Goal: Task Accomplishment & Management: Manage account settings

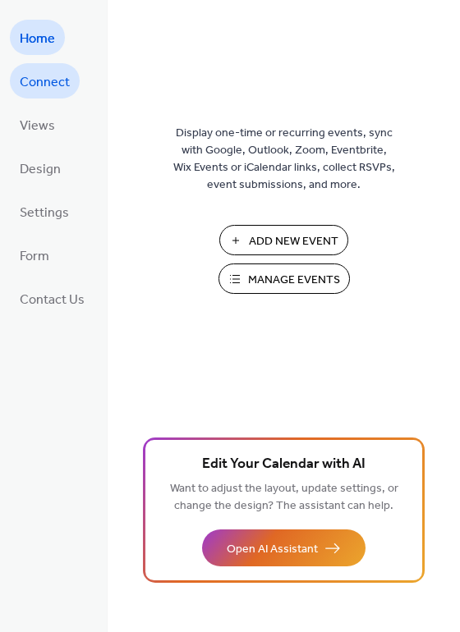
click at [65, 80] on span "Connect" at bounding box center [45, 82] width 50 height 25
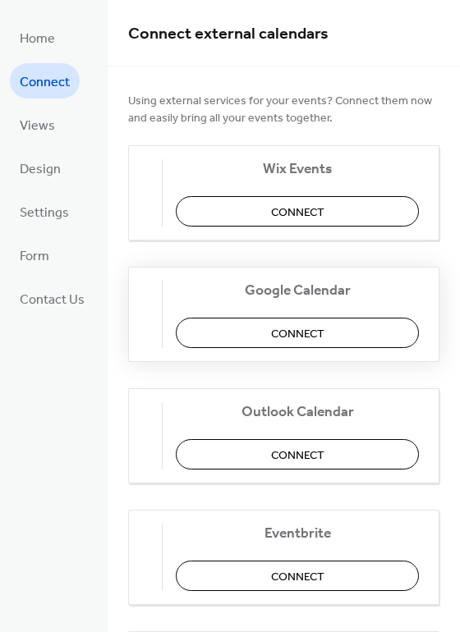
click at [313, 329] on span "Connect" at bounding box center [297, 334] width 53 height 17
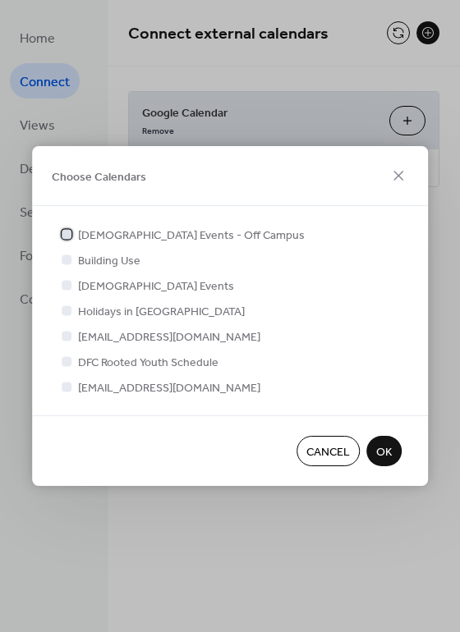
click at [64, 234] on div at bounding box center [67, 234] width 10 height 10
click at [72, 287] on div at bounding box center [66, 285] width 16 height 16
click at [388, 451] on span "OK" at bounding box center [384, 452] width 16 height 17
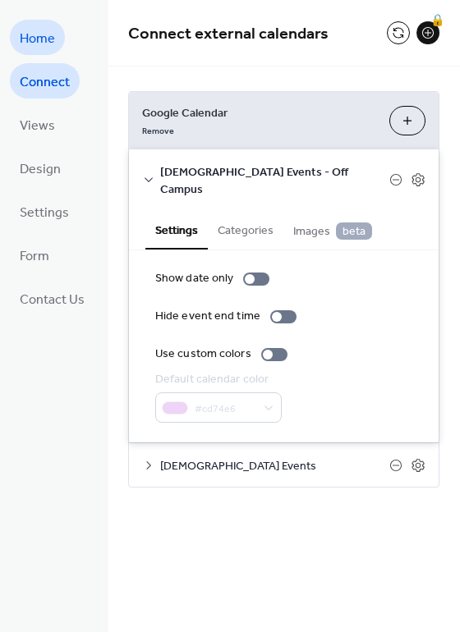
click at [31, 28] on span "Home" at bounding box center [37, 38] width 35 height 25
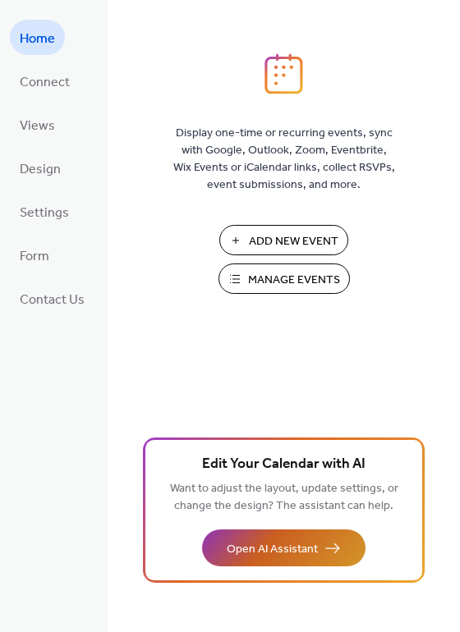
click at [296, 550] on span "Open AI Assistant" at bounding box center [272, 549] width 91 height 17
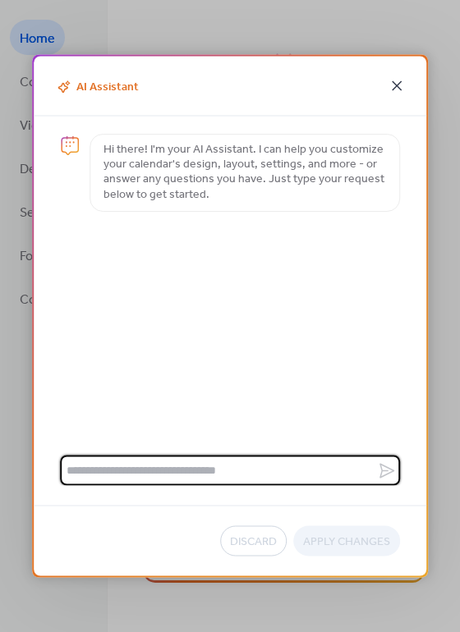
click at [391, 80] on icon at bounding box center [397, 86] width 20 height 20
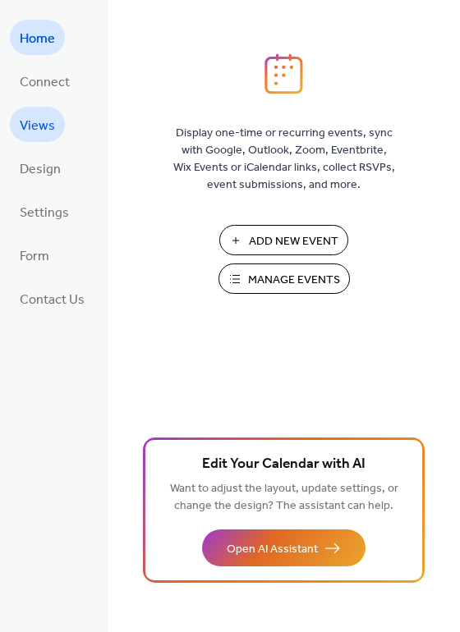
click at [33, 119] on span "Views" at bounding box center [37, 125] width 35 height 25
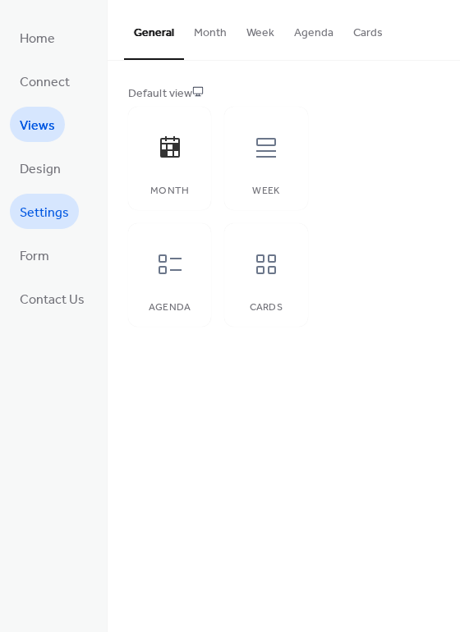
click at [50, 212] on span "Settings" at bounding box center [44, 212] width 49 height 25
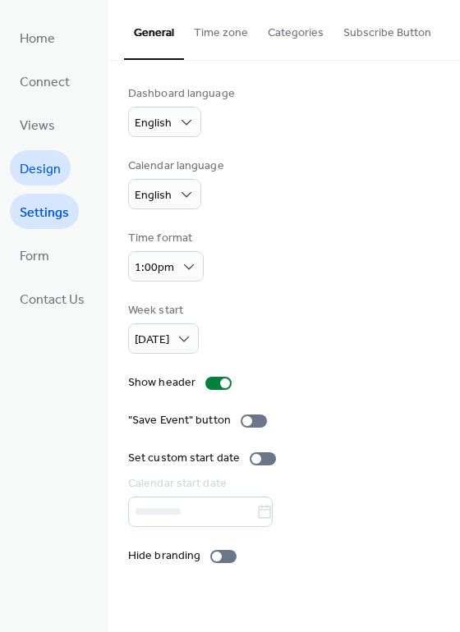
click at [41, 171] on span "Design" at bounding box center [40, 169] width 41 height 25
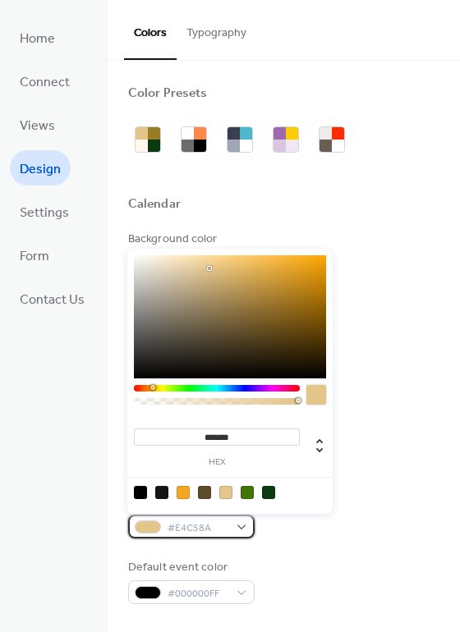
click at [226, 528] on span "#E4C58A" at bounding box center [198, 528] width 61 height 17
click at [222, 490] on div at bounding box center [225, 492] width 13 height 13
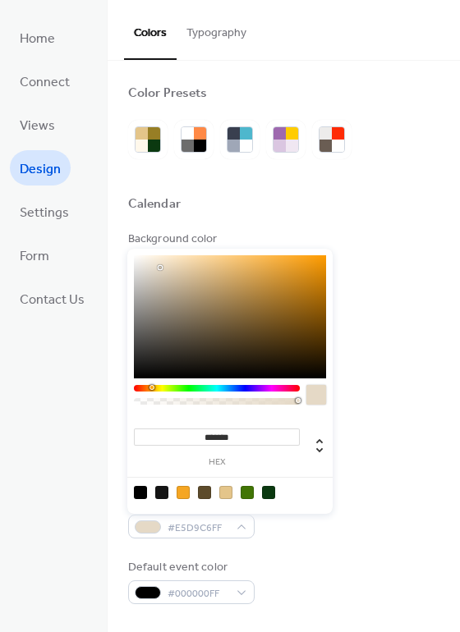
type input "*******"
drag, startPoint x: 208, startPoint y: 267, endPoint x: 156, endPoint y: 268, distance: 51.8
click at [156, 268] on div at bounding box center [156, 267] width 3 height 3
click at [352, 250] on div "Background color #0B3910" at bounding box center [283, 253] width 311 height 45
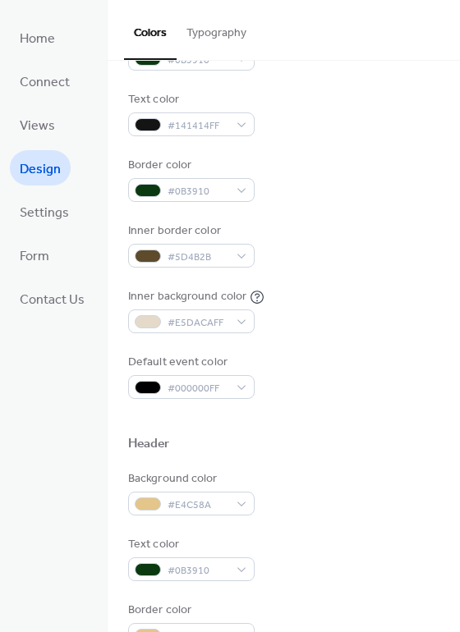
scroll to position [411, 0]
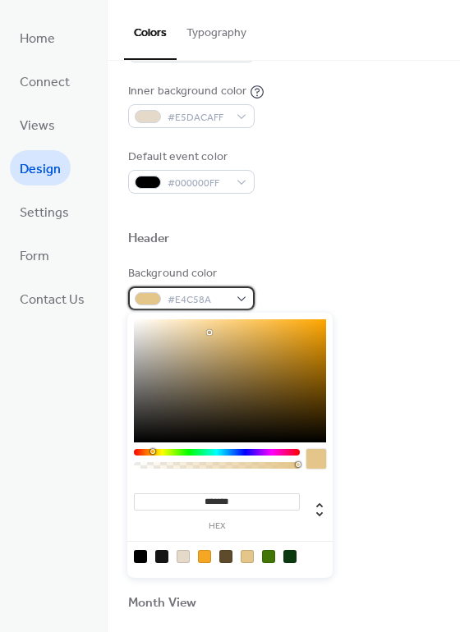
click at [233, 298] on div "#E4C58A" at bounding box center [191, 299] width 126 height 24
click at [186, 554] on div at bounding box center [183, 556] width 13 height 13
type input "*******"
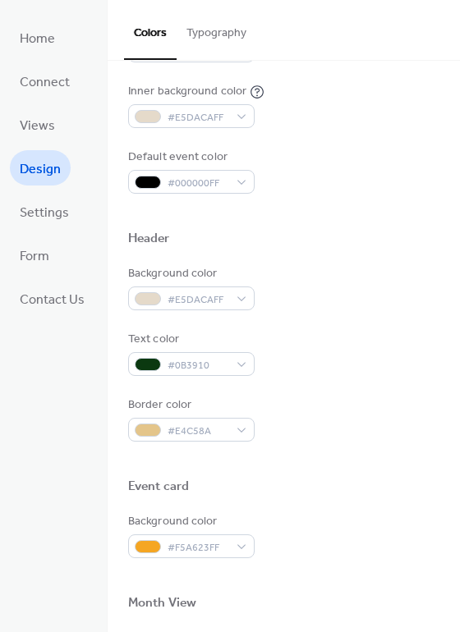
click at [299, 233] on div "Header" at bounding box center [283, 241] width 311 height 21
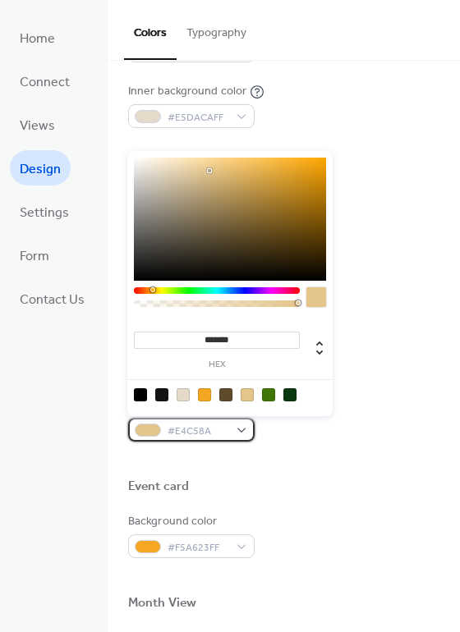
click at [212, 418] on div "#E4C58A" at bounding box center [191, 430] width 126 height 24
click at [185, 392] on div at bounding box center [183, 394] width 13 height 13
type input "*******"
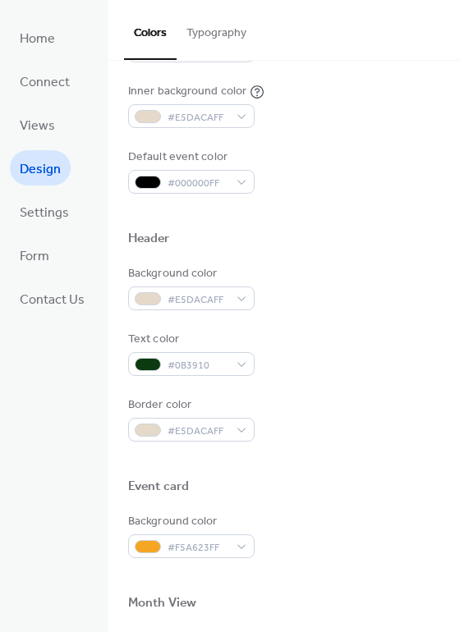
click at [357, 133] on div "Background color #0B3910 Text color #141414FF Border color #0B3910 Inner border…" at bounding box center [283, 7] width 311 height 374
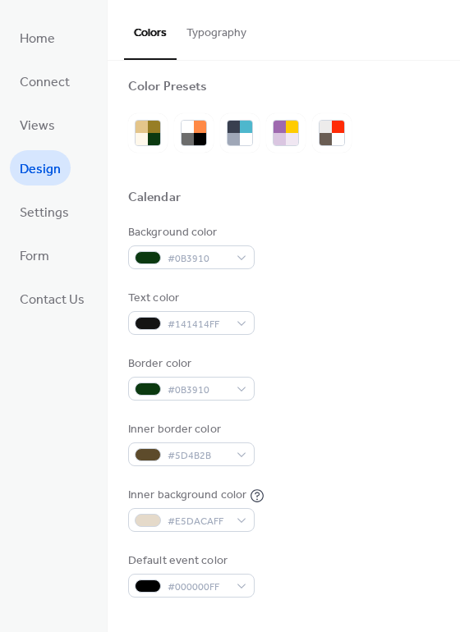
scroll to position [0, 0]
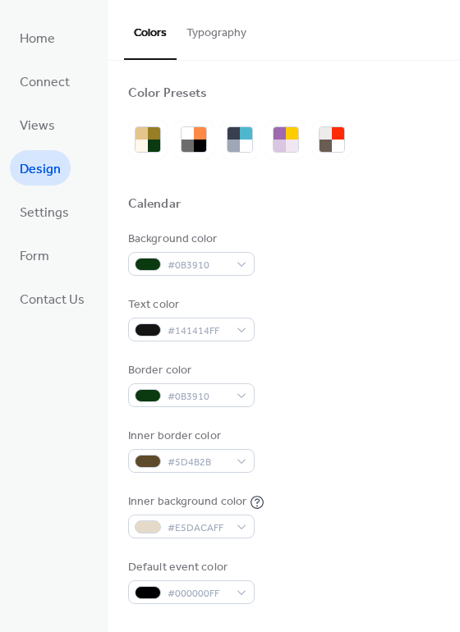
click at [58, 349] on div "Home Connect Views Design Settings Form Contact Us" at bounding box center [54, 316] width 108 height 632
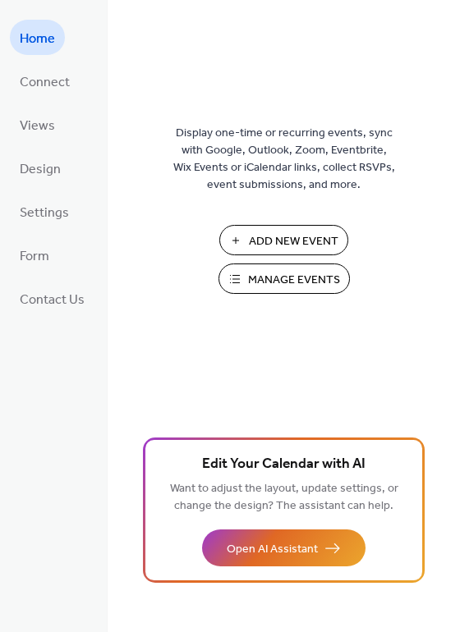
click at [288, 278] on span "Manage Events" at bounding box center [294, 280] width 92 height 17
click at [292, 278] on span "Manage Events" at bounding box center [294, 280] width 92 height 17
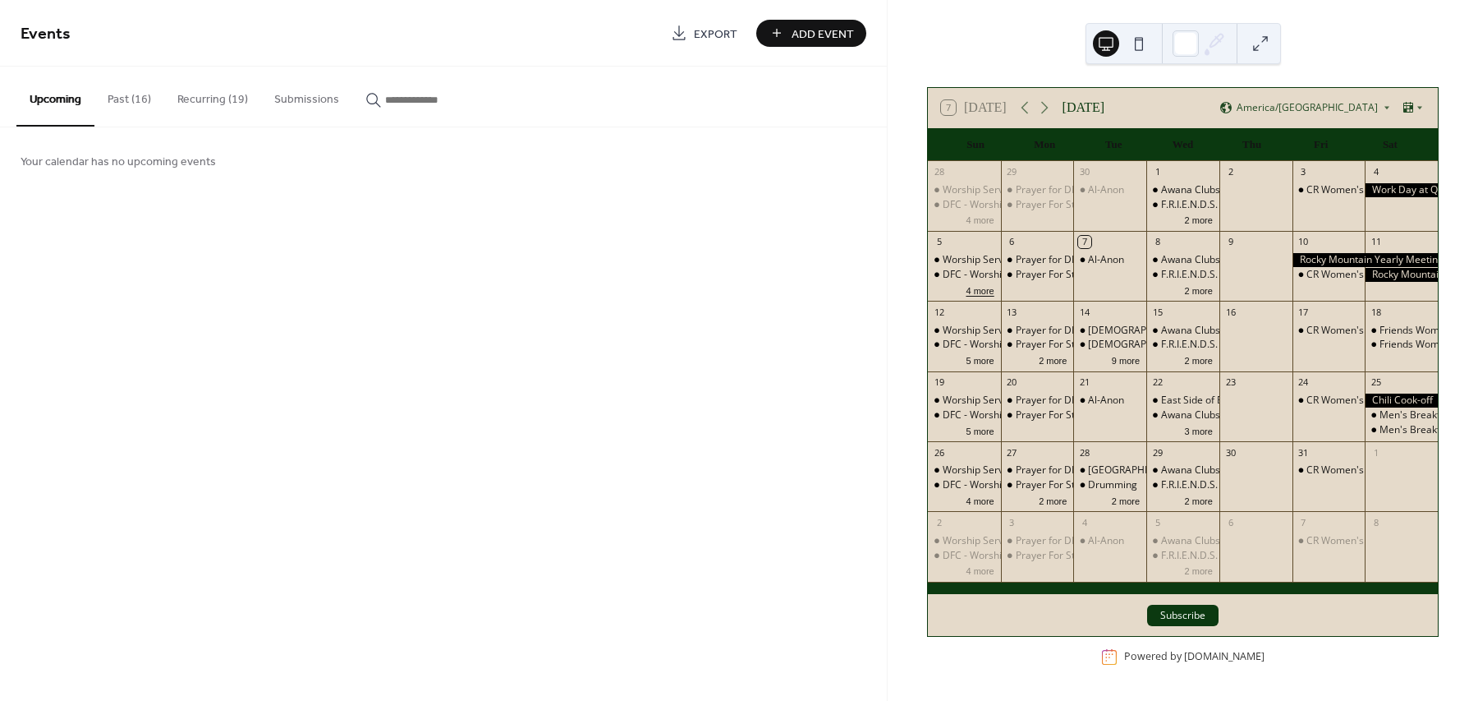
click at [1000, 293] on button "4 more" at bounding box center [979, 290] width 41 height 14
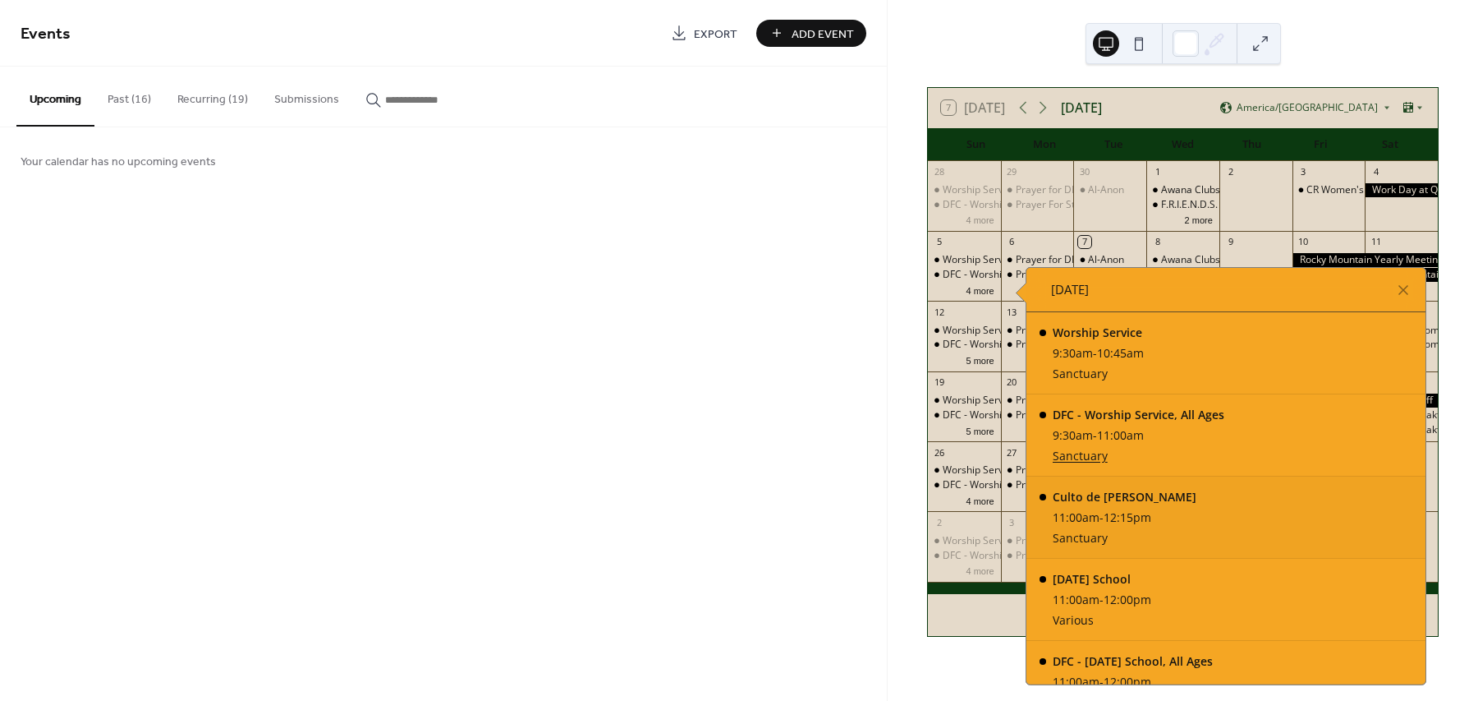
click at [1151, 520] on div "11:00am - 12:15pm" at bounding box center [1125, 516] width 144 height 17
click at [1128, 496] on div "Culto de Adoración" at bounding box center [1125, 496] width 144 height 17
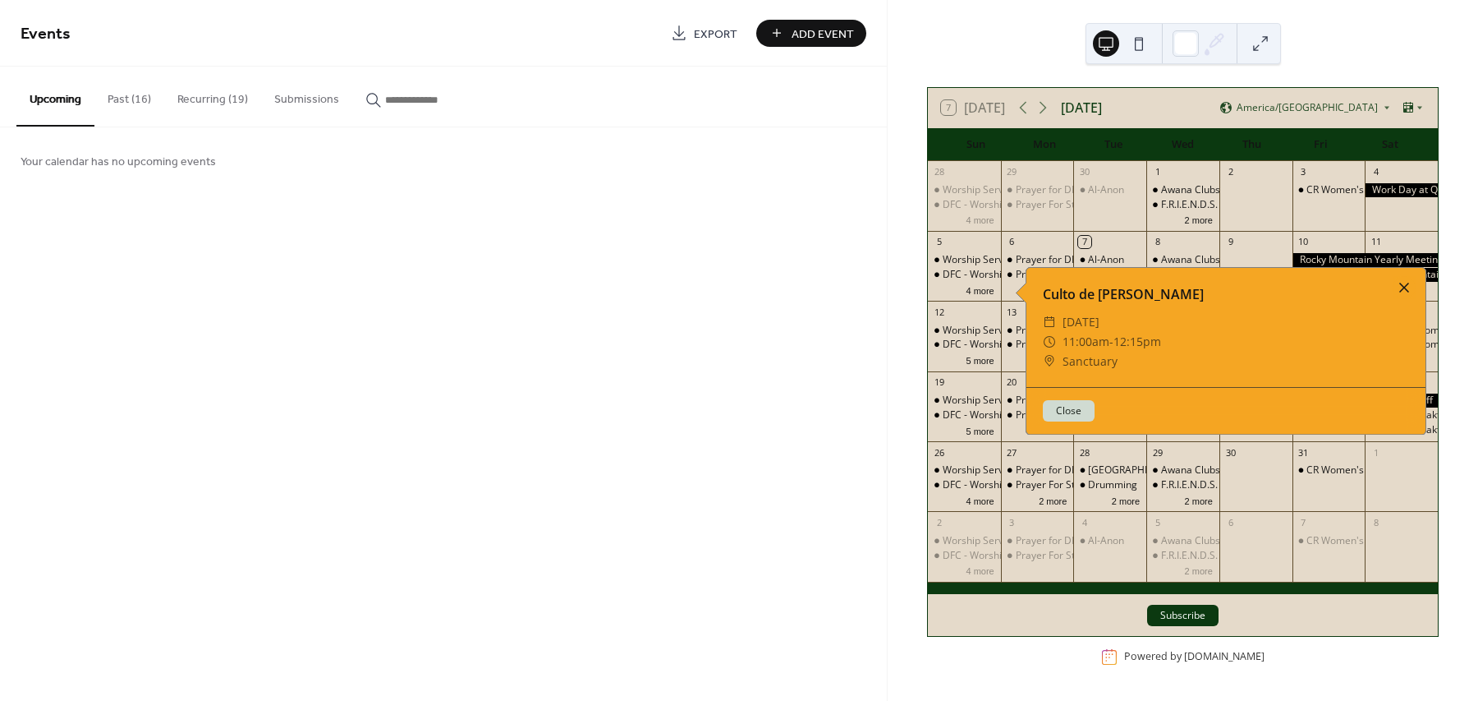
click at [1398, 285] on div at bounding box center [1404, 287] width 23 height 23
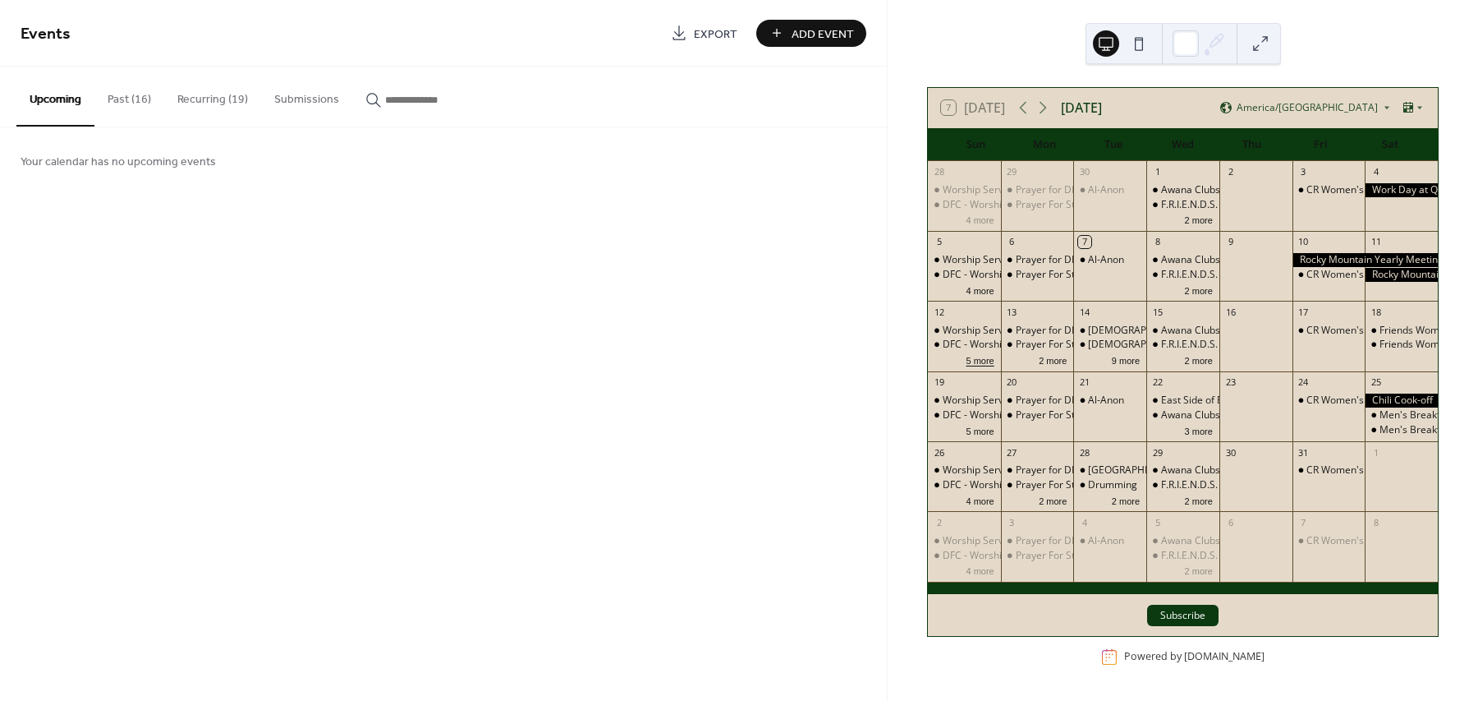
click at [987, 361] on button "5 more" at bounding box center [979, 359] width 41 height 14
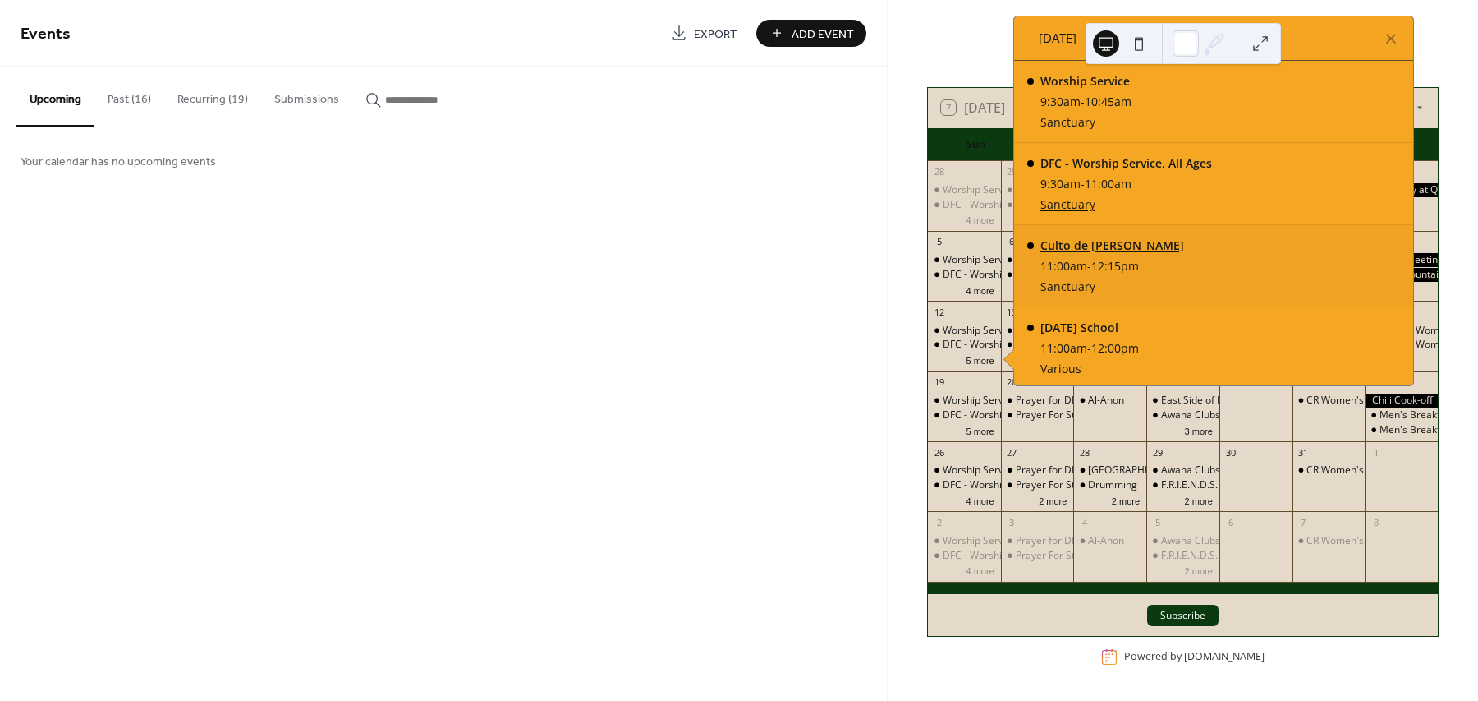
click at [1109, 249] on div "Culto de Adoración" at bounding box center [1113, 245] width 144 height 17
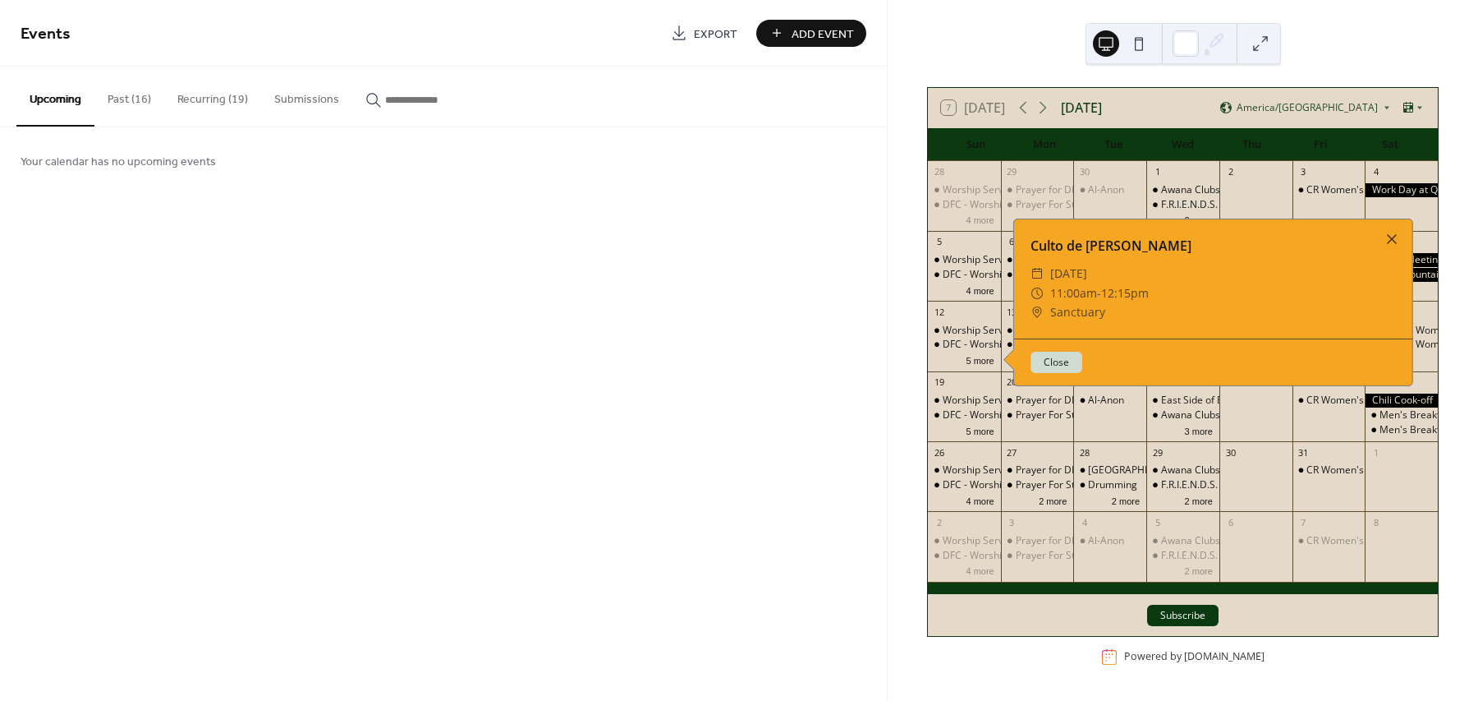
click at [1121, 253] on div "Culto de Adoración" at bounding box center [1213, 246] width 399 height 20
click at [1396, 237] on div at bounding box center [1392, 239] width 23 height 23
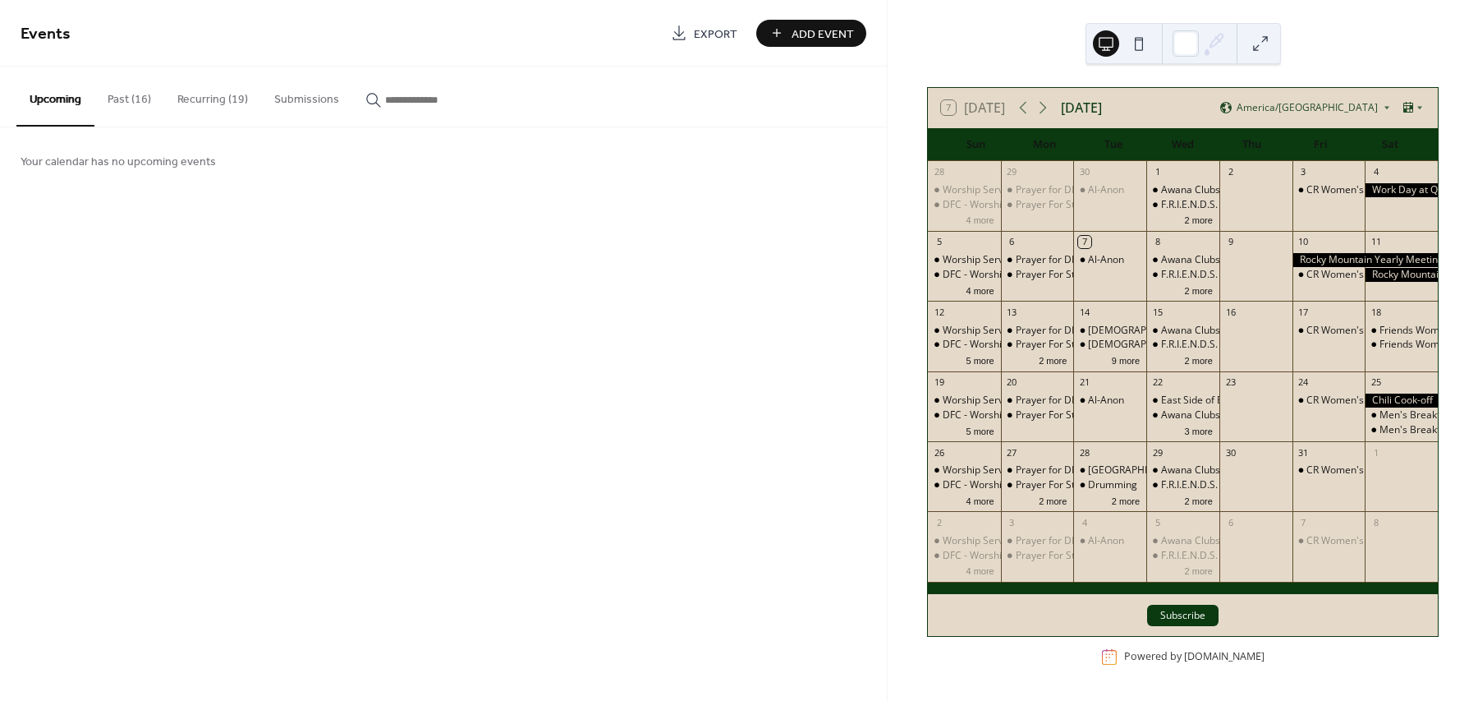
click at [1206, 33] on icon at bounding box center [1214, 43] width 25 height 25
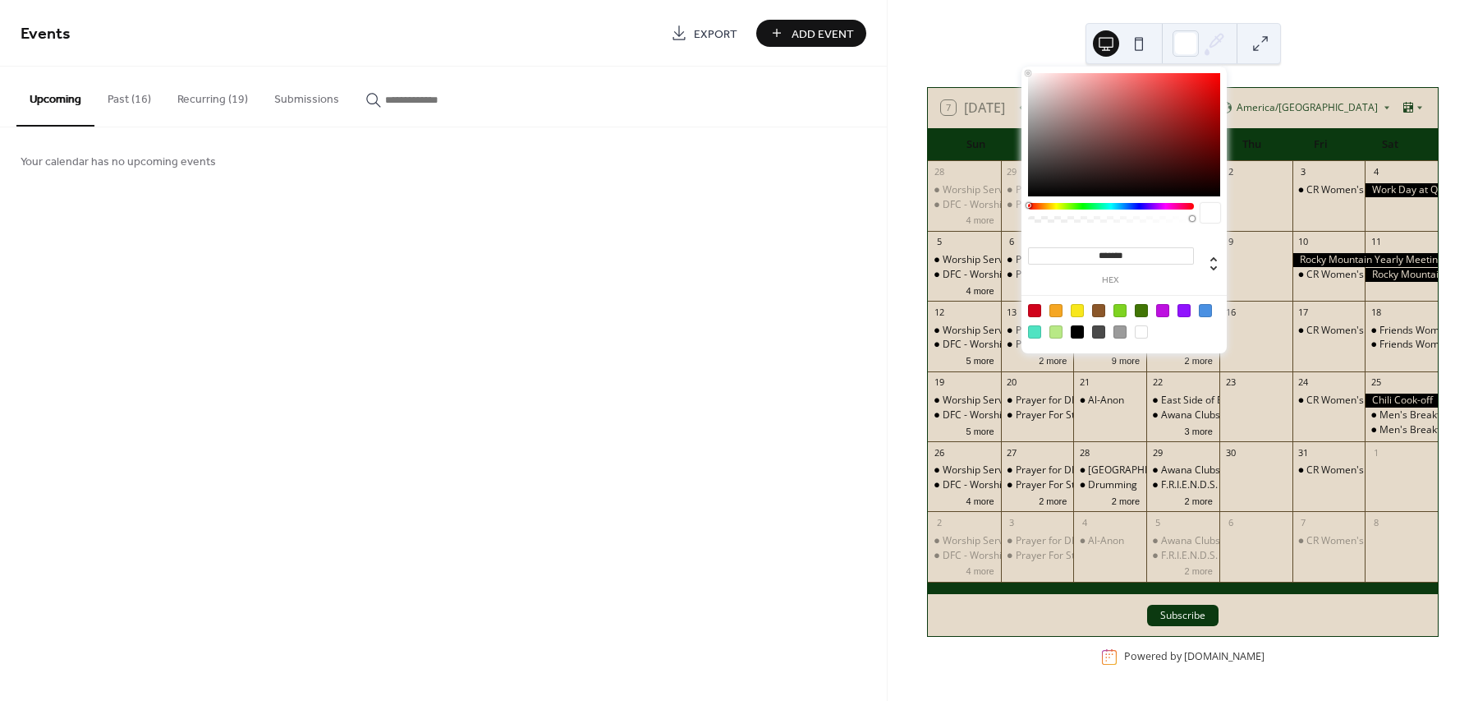
click at [1340, 37] on div "7 Today October 2025 America/Denver Sun Mon Tue Wed Thu Fri Sat 28 Worship Serv…" at bounding box center [1183, 350] width 591 height 701
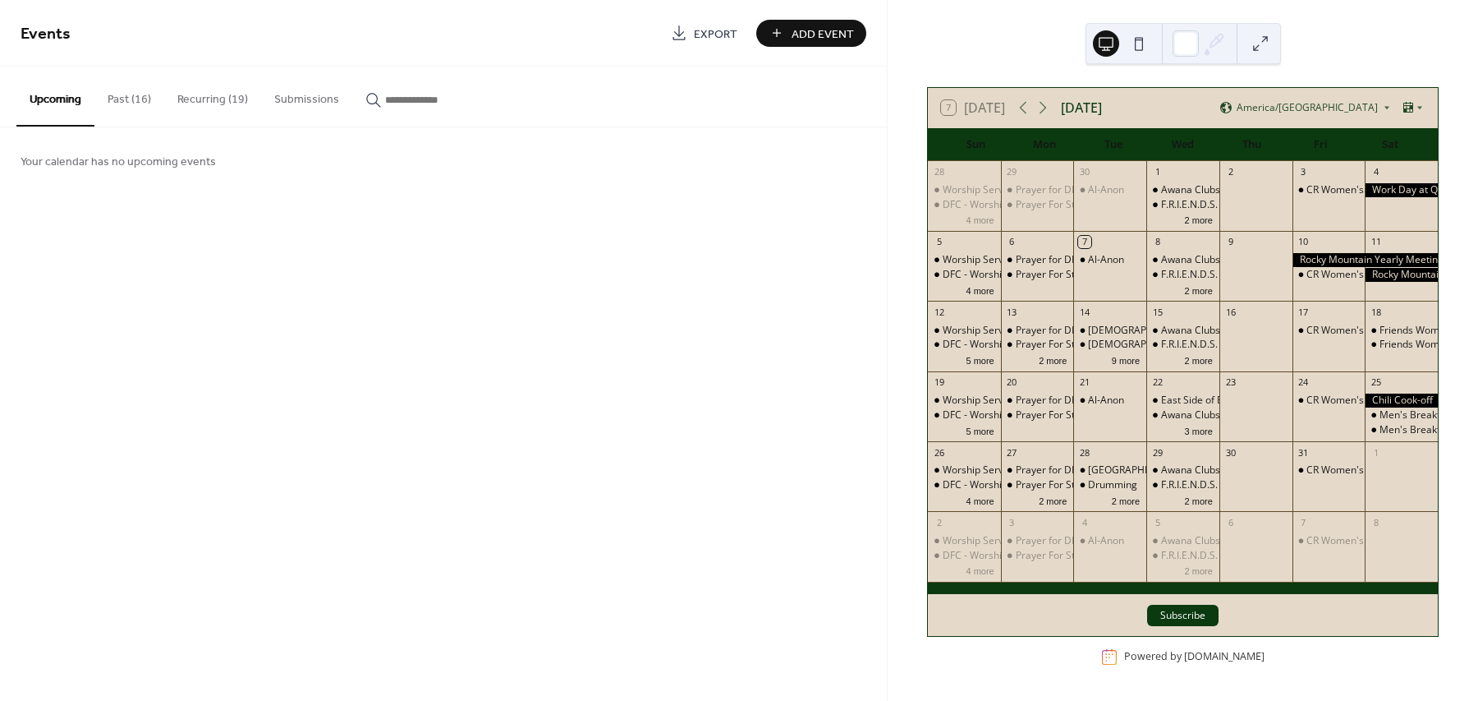
click at [208, 98] on button "Recurring (19)" at bounding box center [212, 96] width 97 height 58
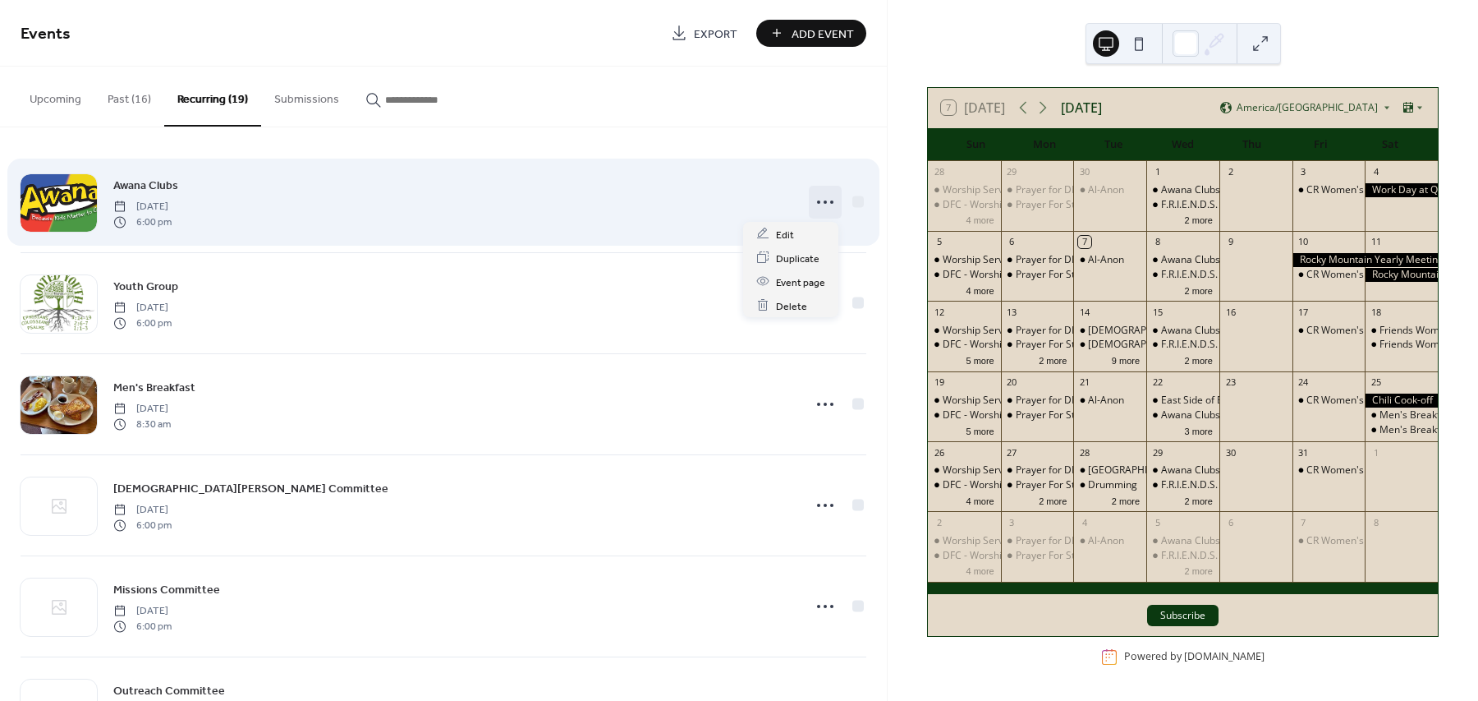
click at [822, 207] on icon at bounding box center [825, 202] width 26 height 26
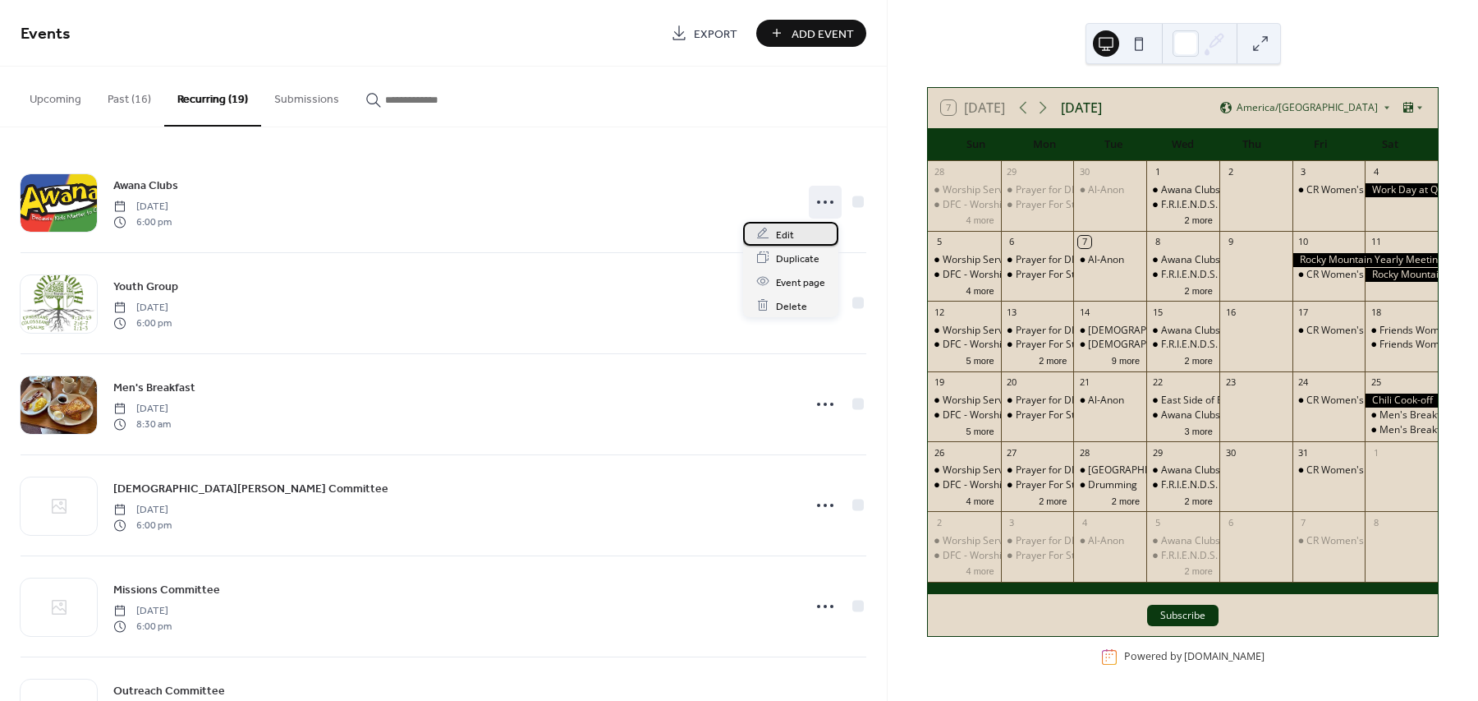
click at [791, 228] on span "Edit" at bounding box center [785, 234] width 18 height 17
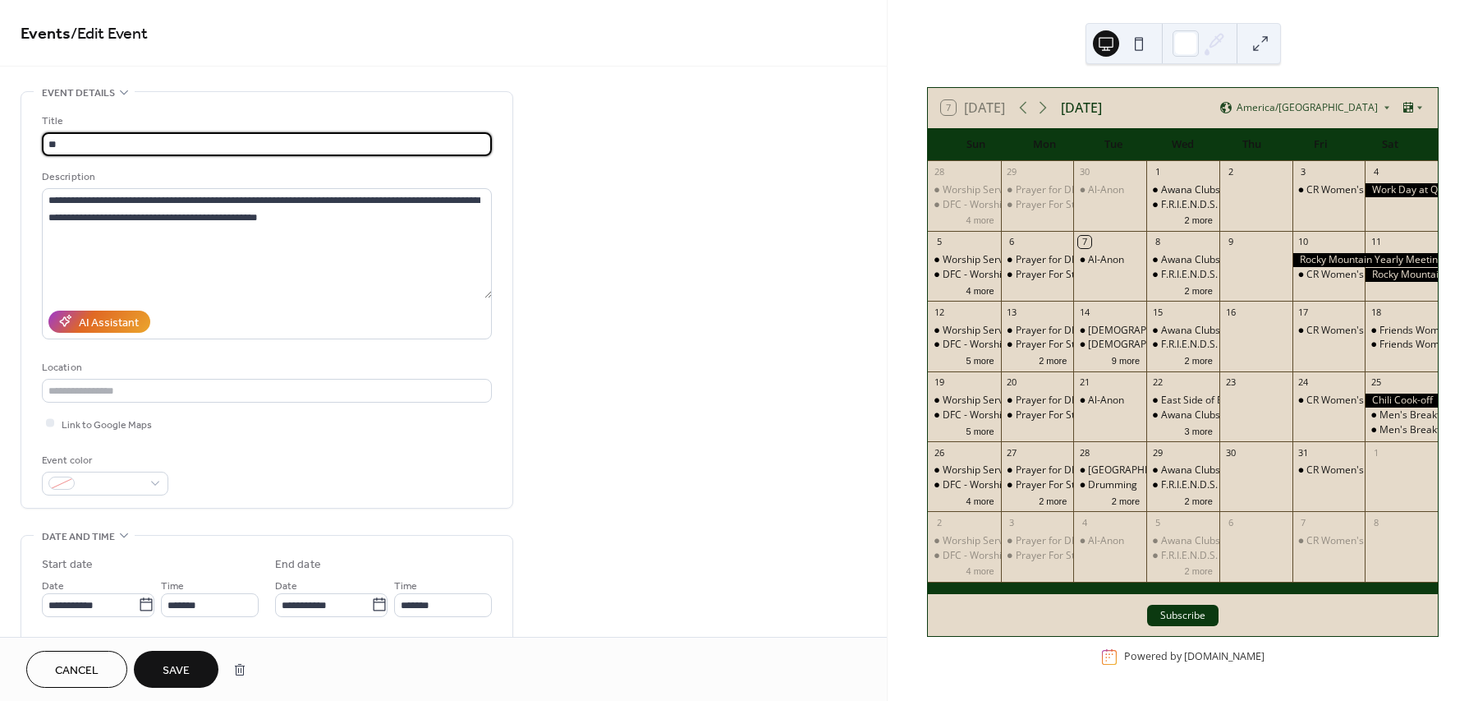
type input "*"
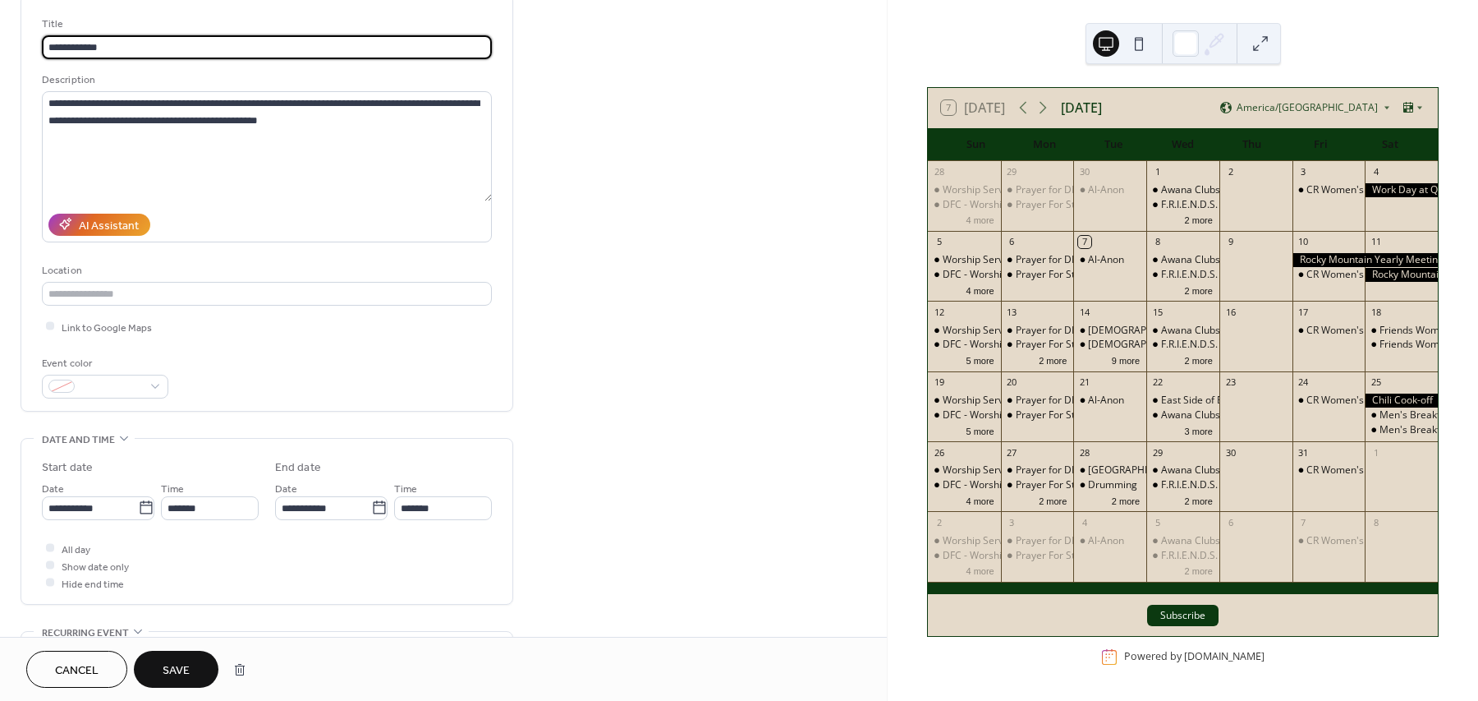
scroll to position [103, 0]
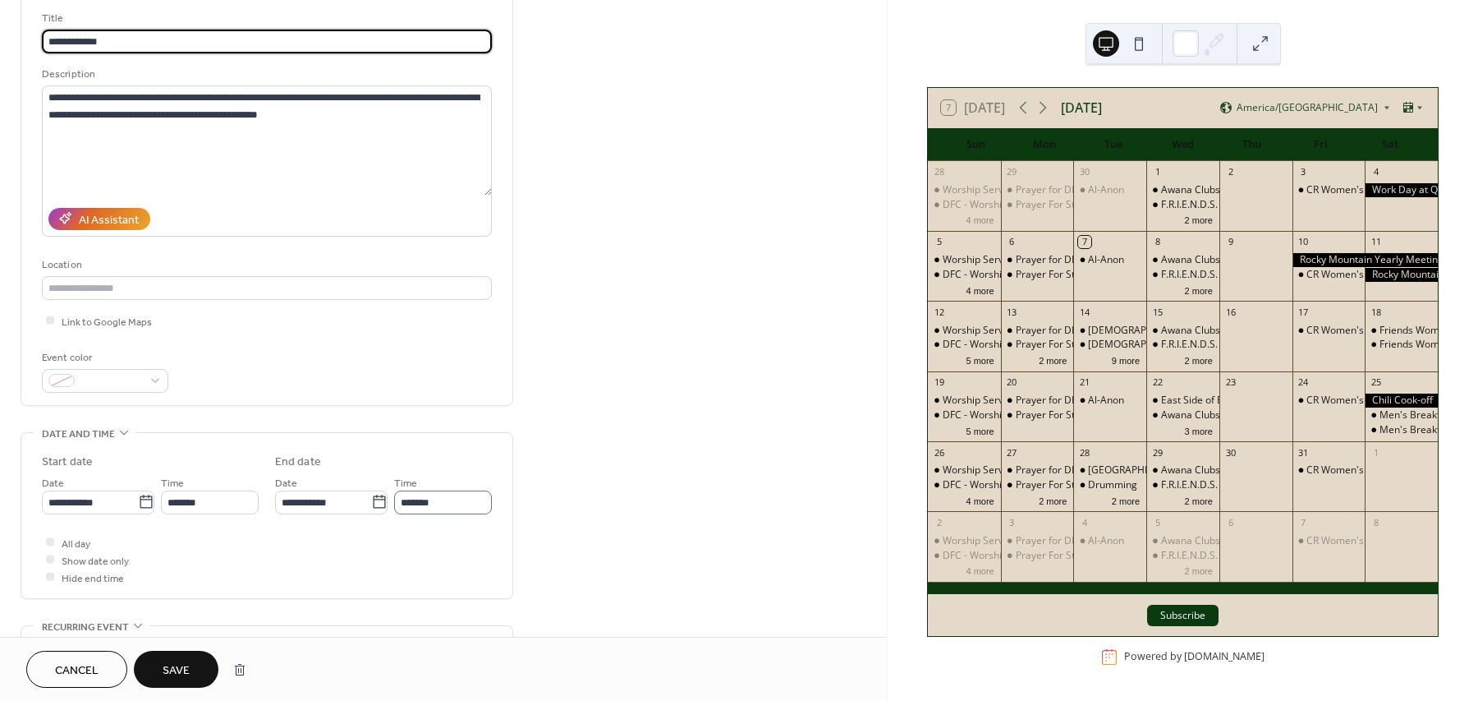
type input "**********"
click at [411, 501] on input "*******" at bounding box center [443, 502] width 98 height 24
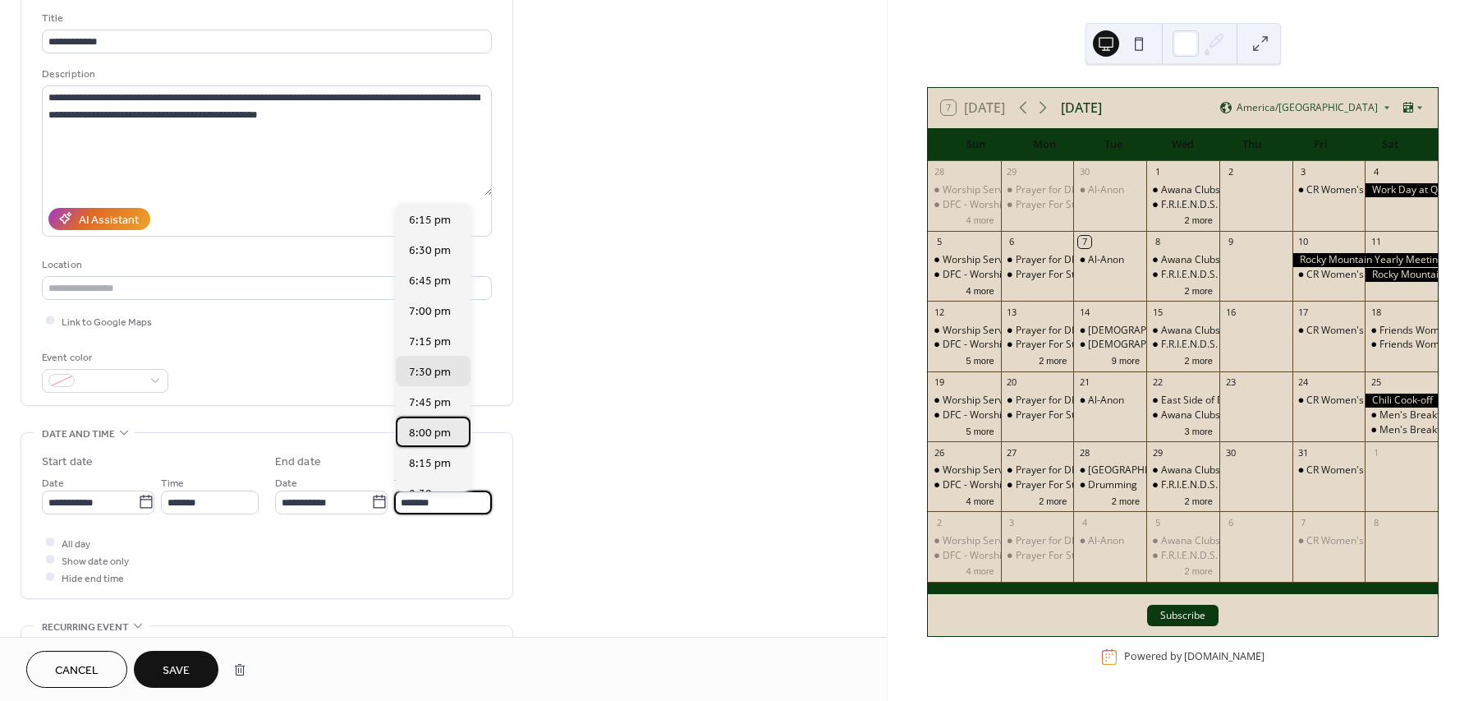
click at [441, 424] on span "8:00 pm" at bounding box center [430, 432] width 42 height 17
type input "*******"
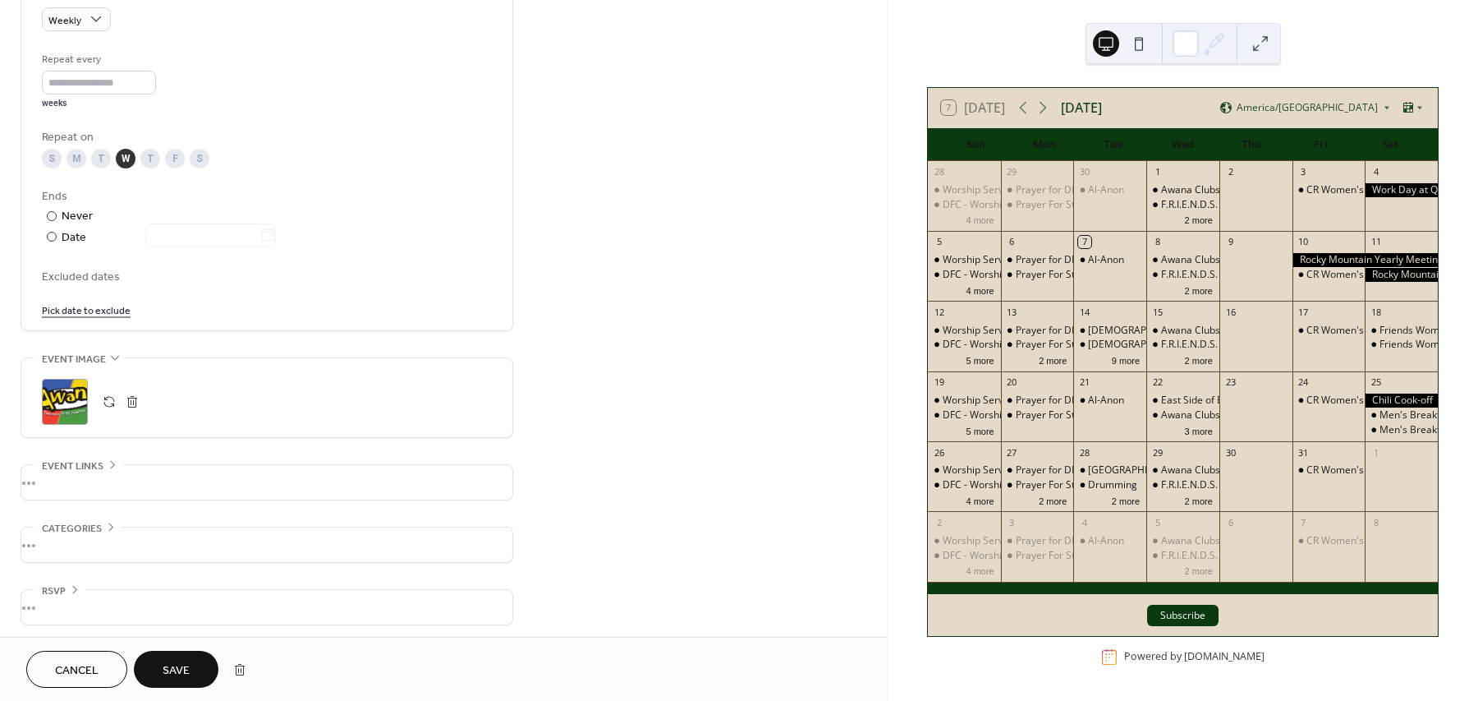
scroll to position [752, 0]
click at [123, 393] on button "button" at bounding box center [132, 396] width 23 height 23
click at [113, 393] on button "button" at bounding box center [109, 396] width 23 height 23
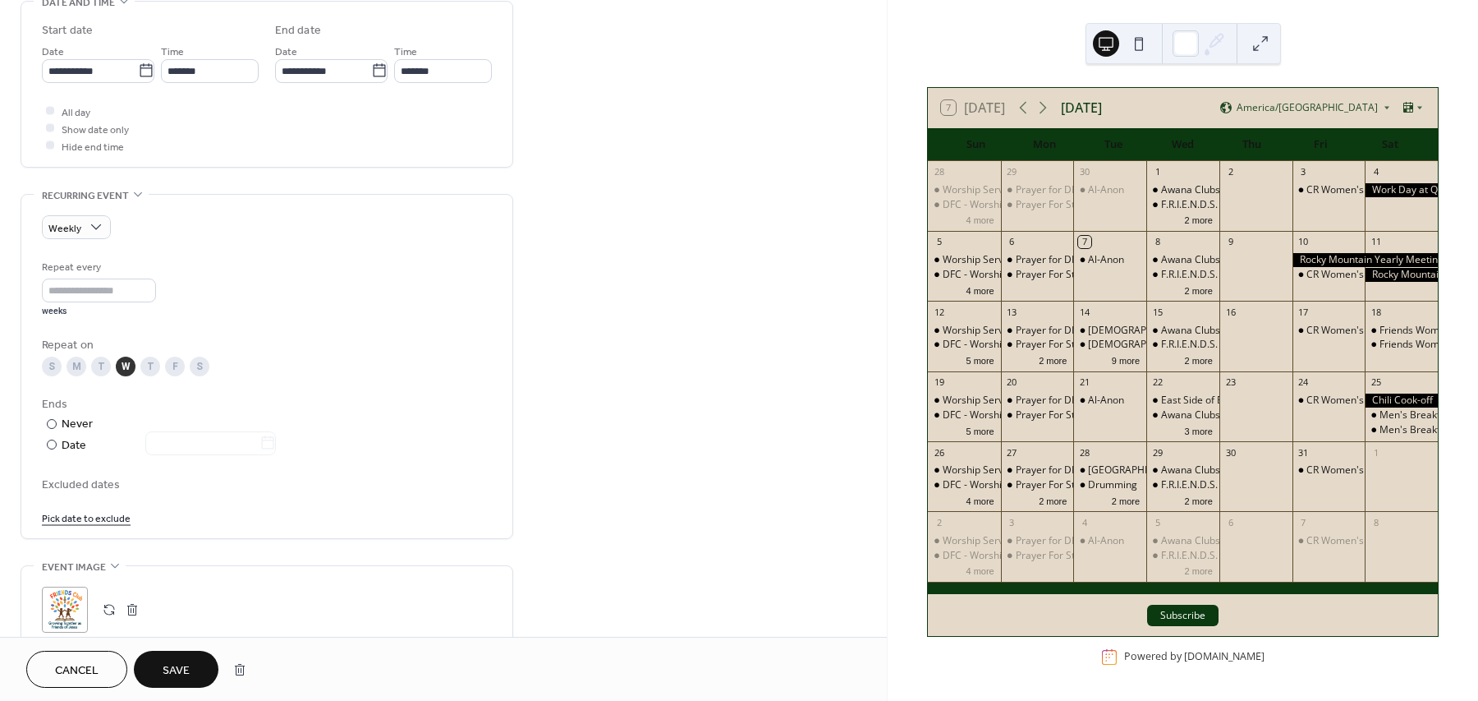
scroll to position [719, 0]
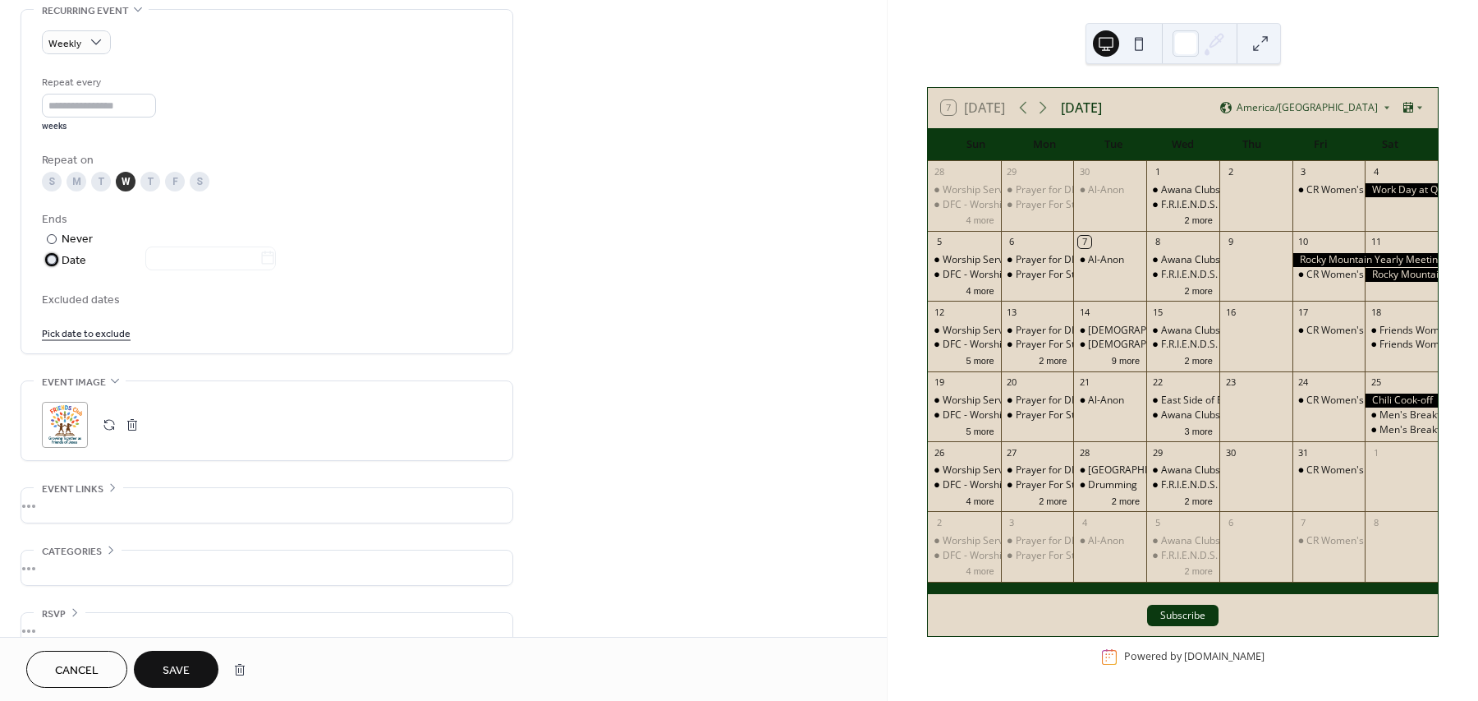
click at [51, 260] on div at bounding box center [52, 260] width 10 height 10
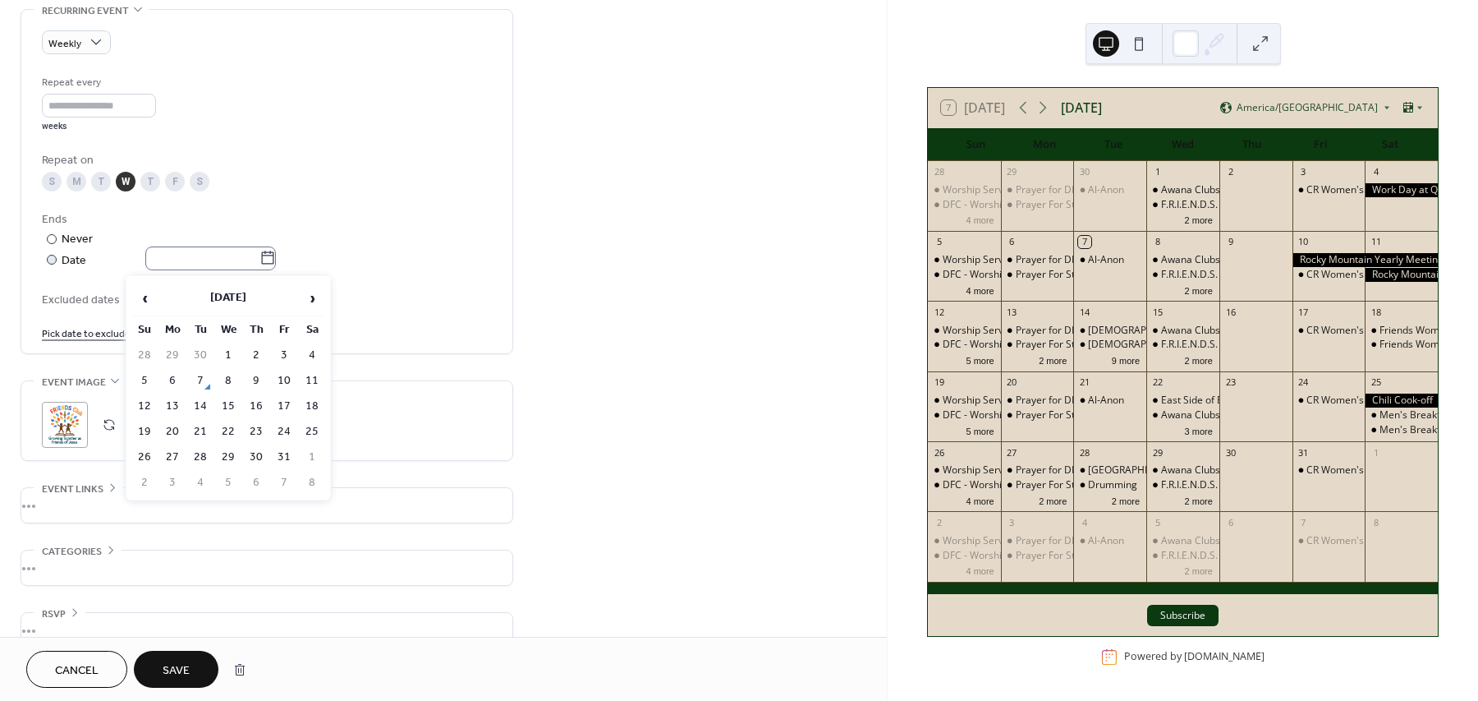
click at [276, 260] on icon at bounding box center [268, 258] width 16 height 16
click at [260, 260] on input "text" at bounding box center [202, 258] width 114 height 24
click at [318, 290] on span "›" at bounding box center [312, 298] width 25 height 33
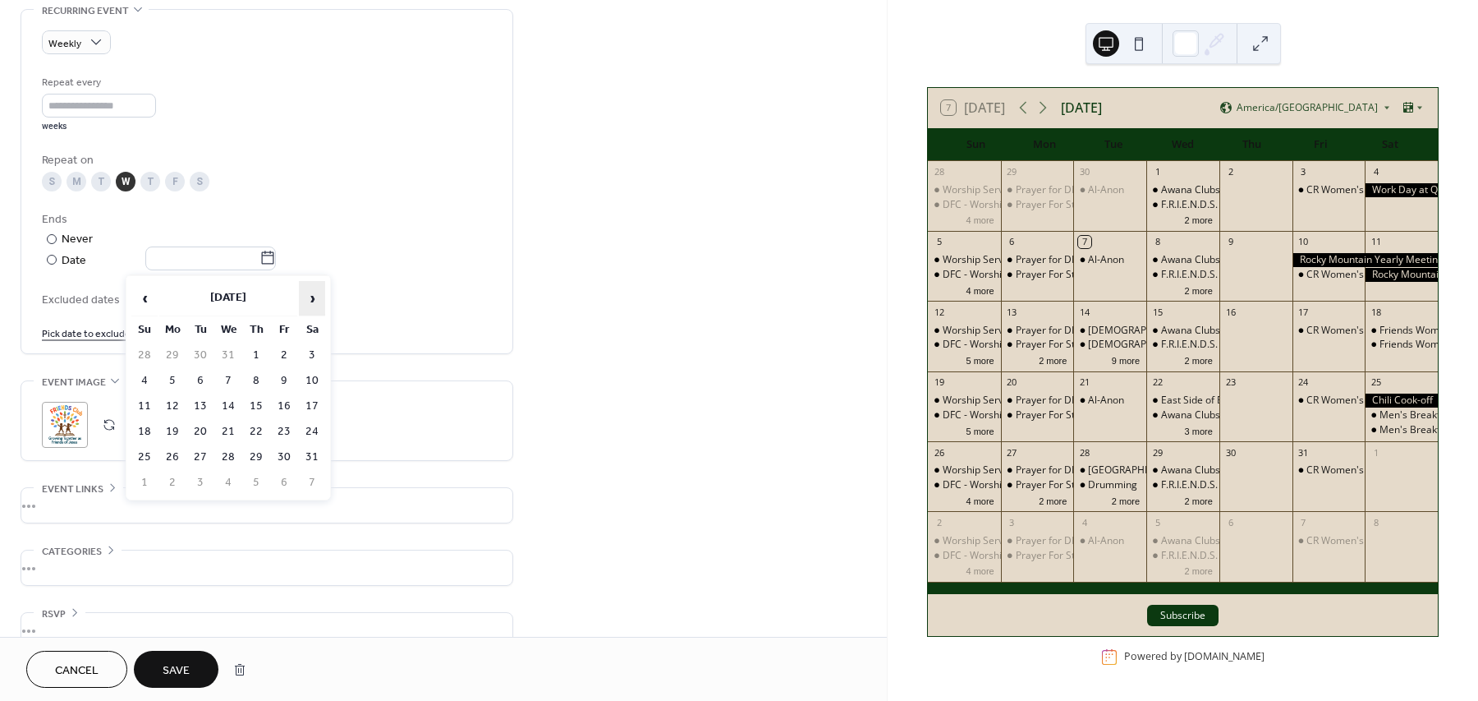
click at [318, 290] on span "›" at bounding box center [312, 298] width 25 height 33
click at [219, 372] on td "6" at bounding box center [228, 381] width 26 height 24
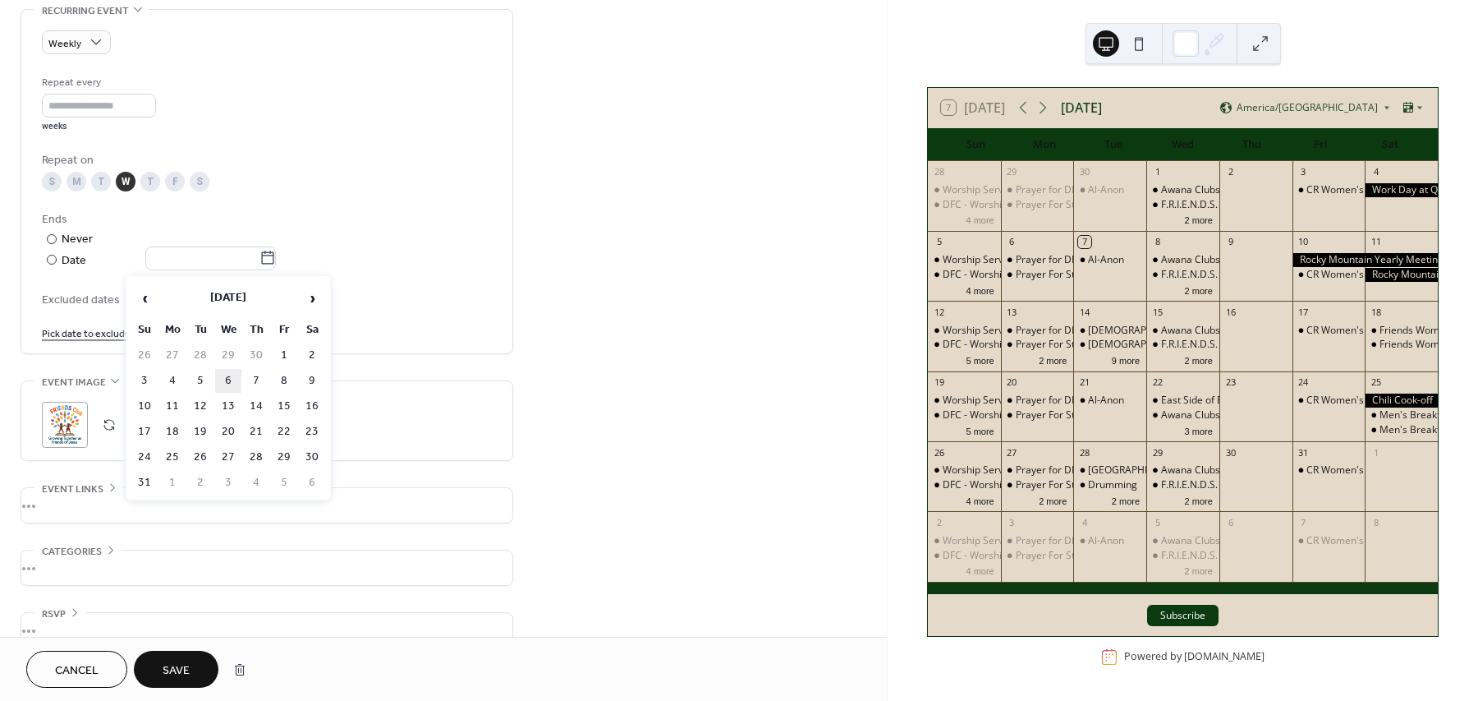
type input "**********"
click at [191, 677] on button "Save" at bounding box center [176, 669] width 85 height 37
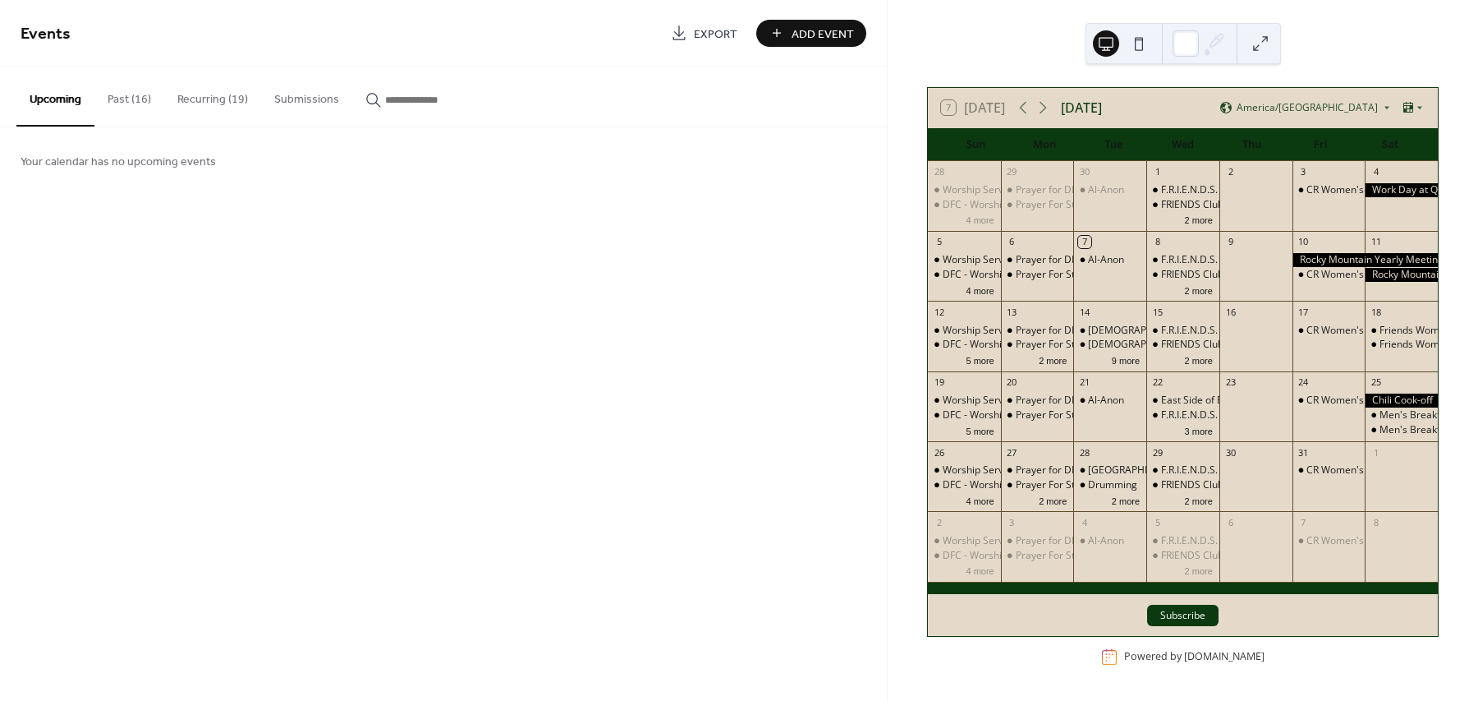
click at [212, 92] on button "Recurring (19)" at bounding box center [212, 96] width 97 height 58
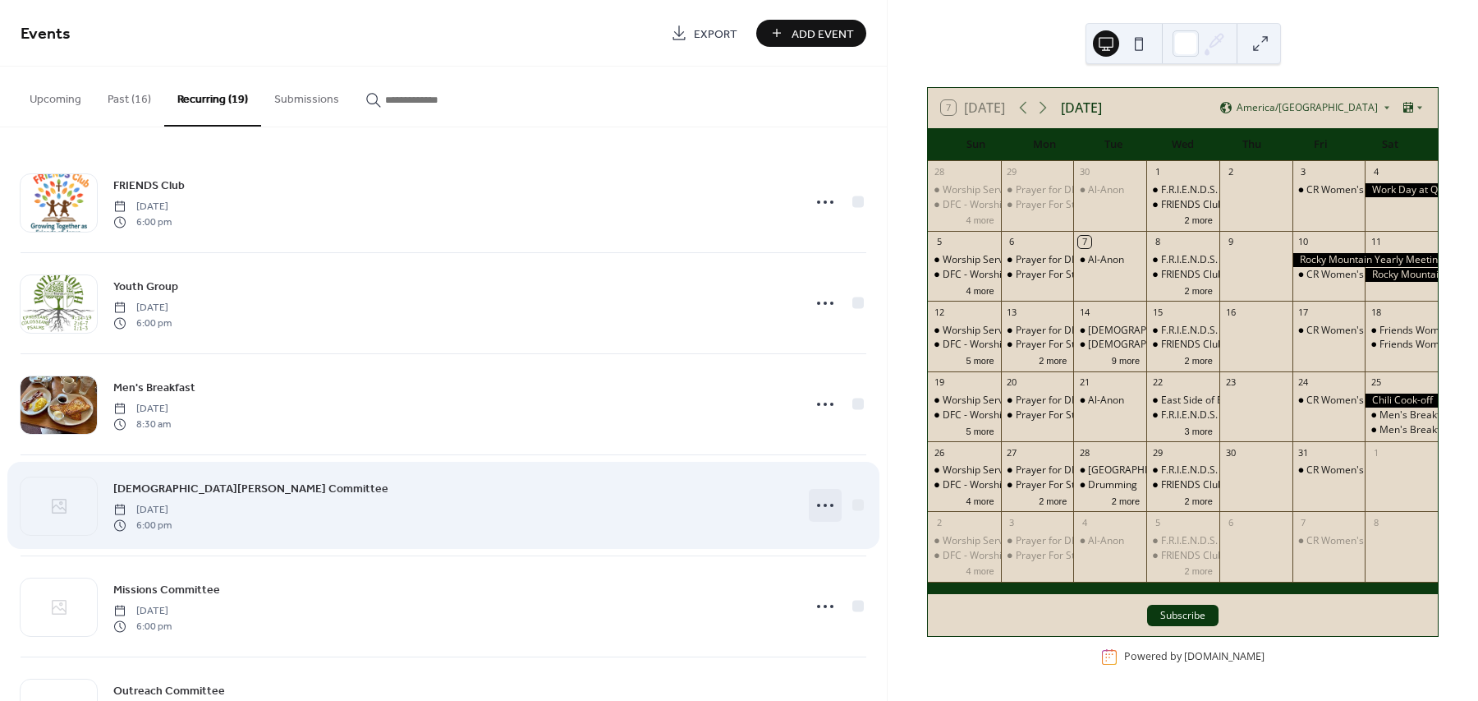
click at [823, 495] on icon at bounding box center [825, 505] width 26 height 26
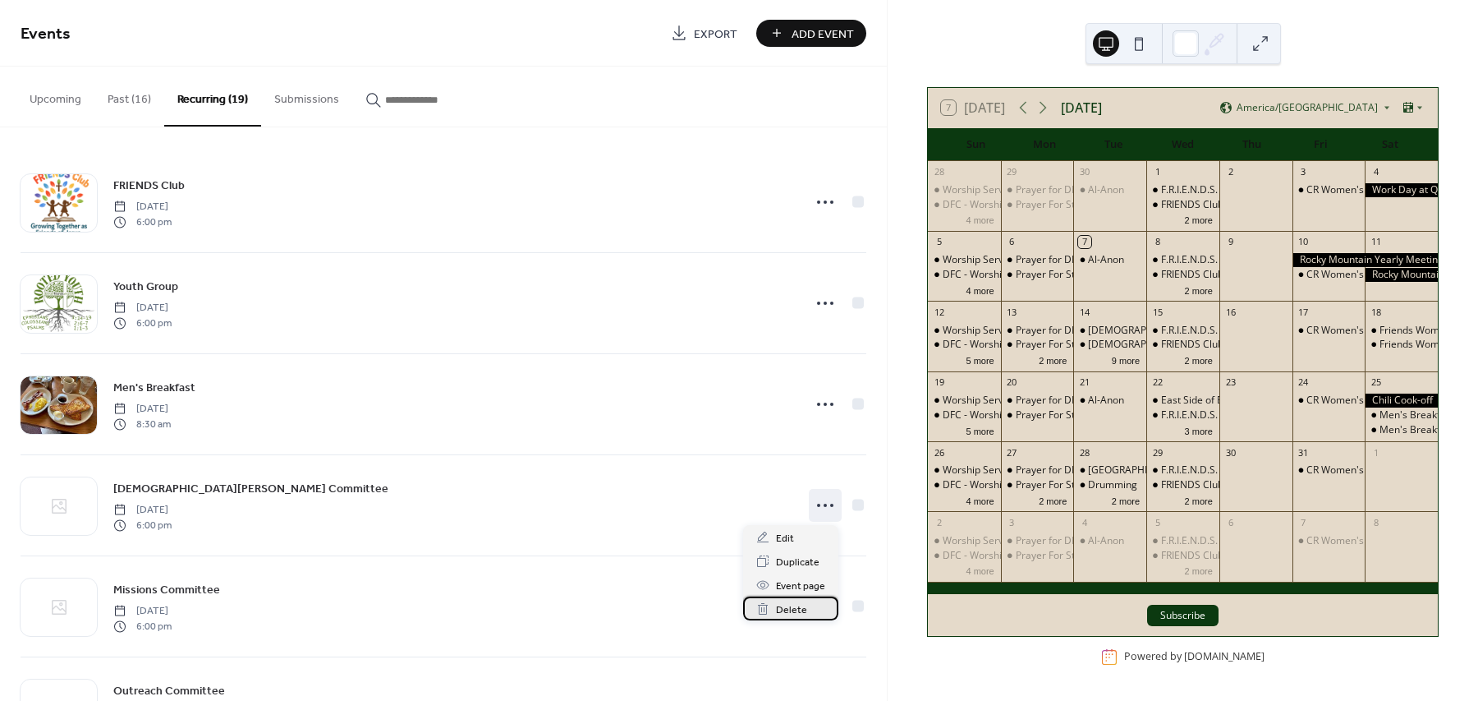
click at [801, 604] on span "Delete" at bounding box center [791, 609] width 31 height 17
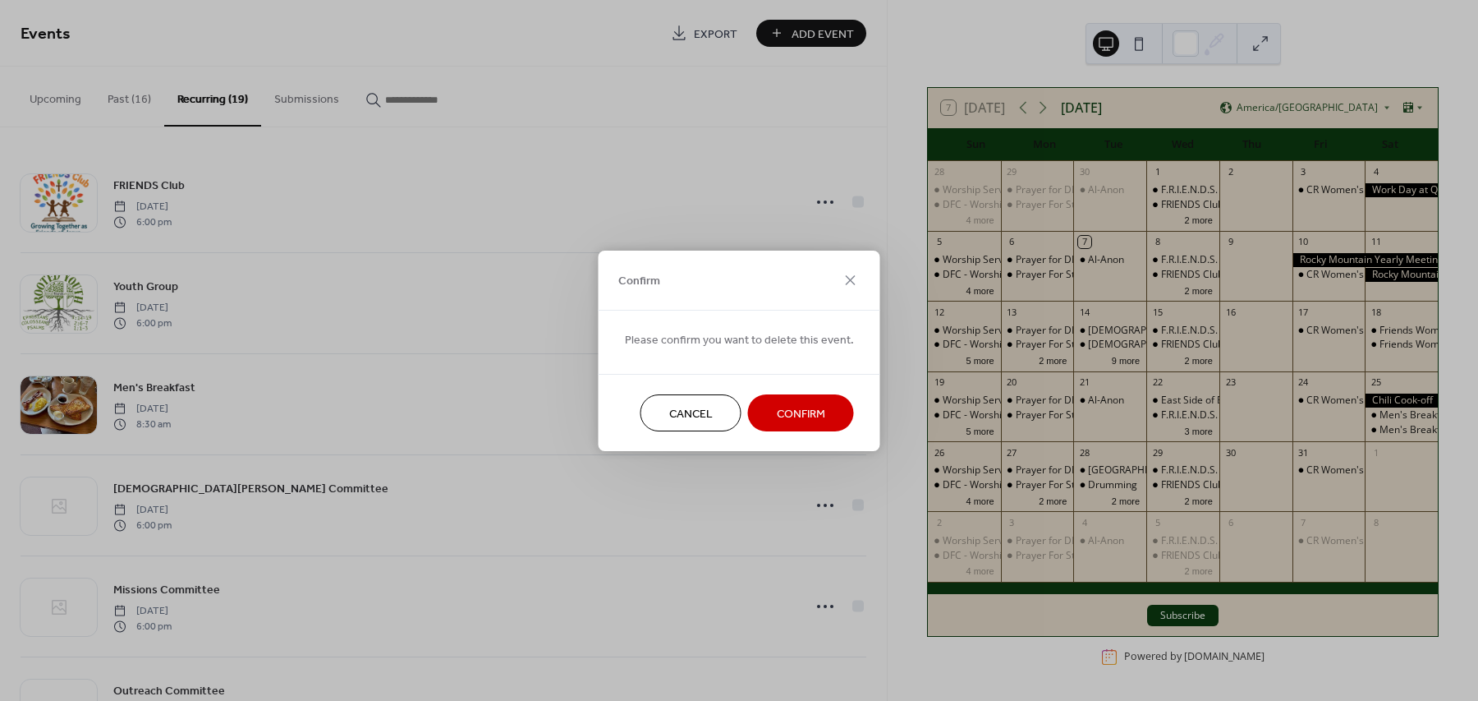
click at [806, 412] on span "Confirm" at bounding box center [801, 413] width 48 height 17
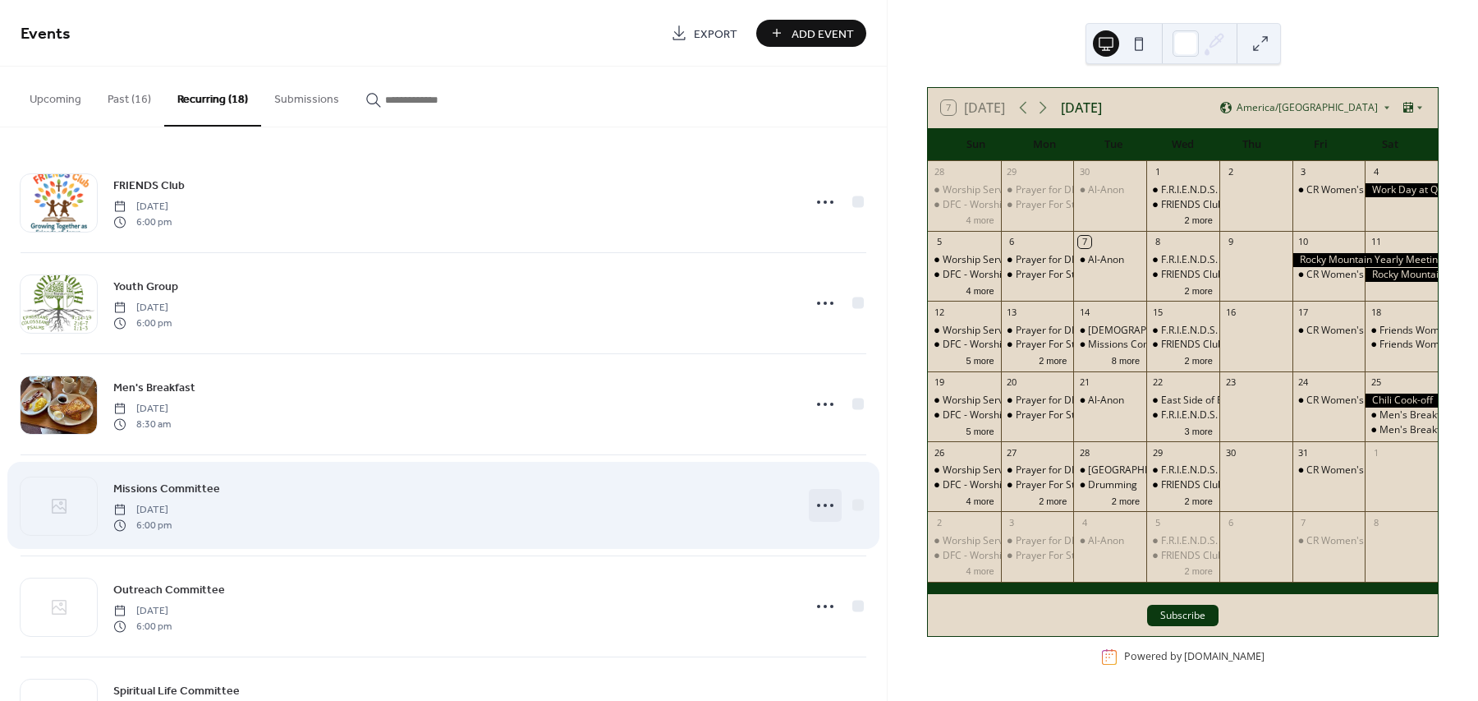
click at [824, 497] on icon at bounding box center [825, 505] width 26 height 26
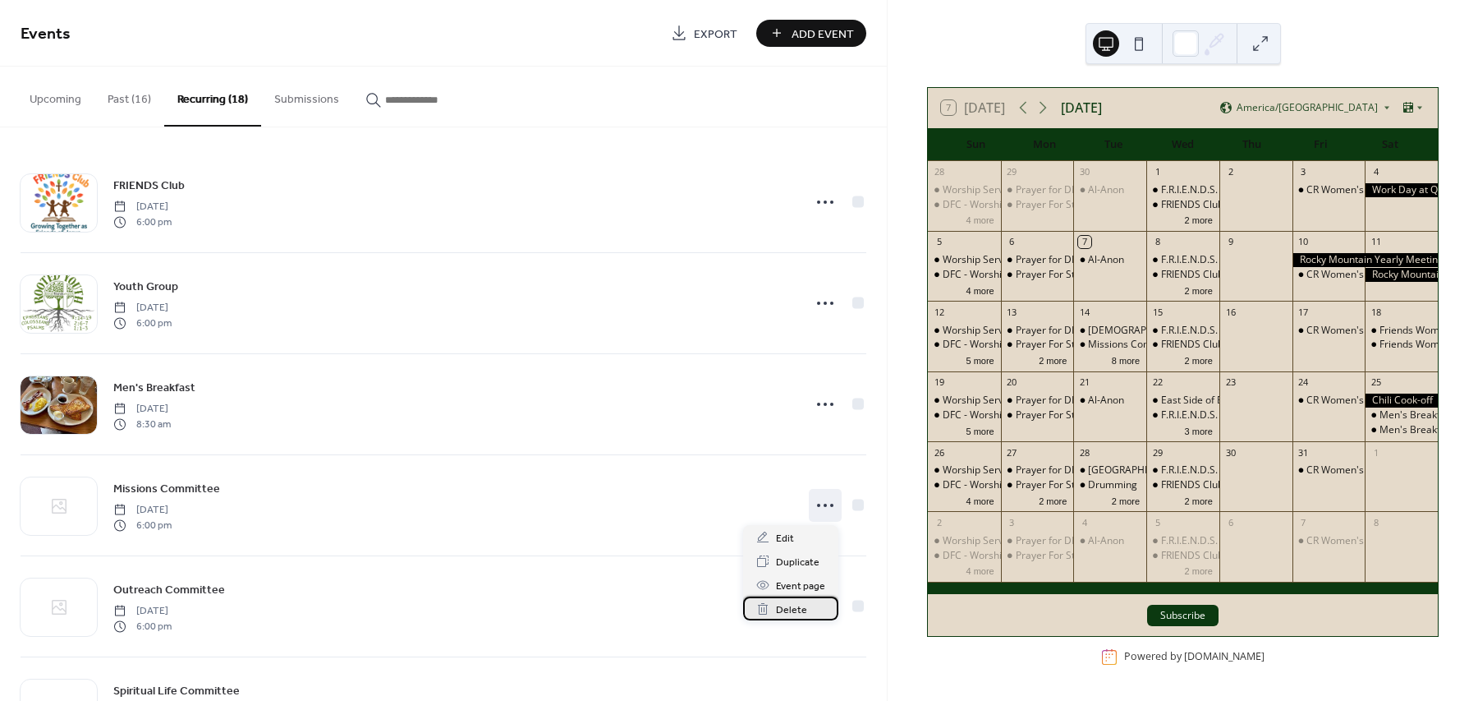
click at [795, 597] on div "Delete" at bounding box center [790, 608] width 95 height 24
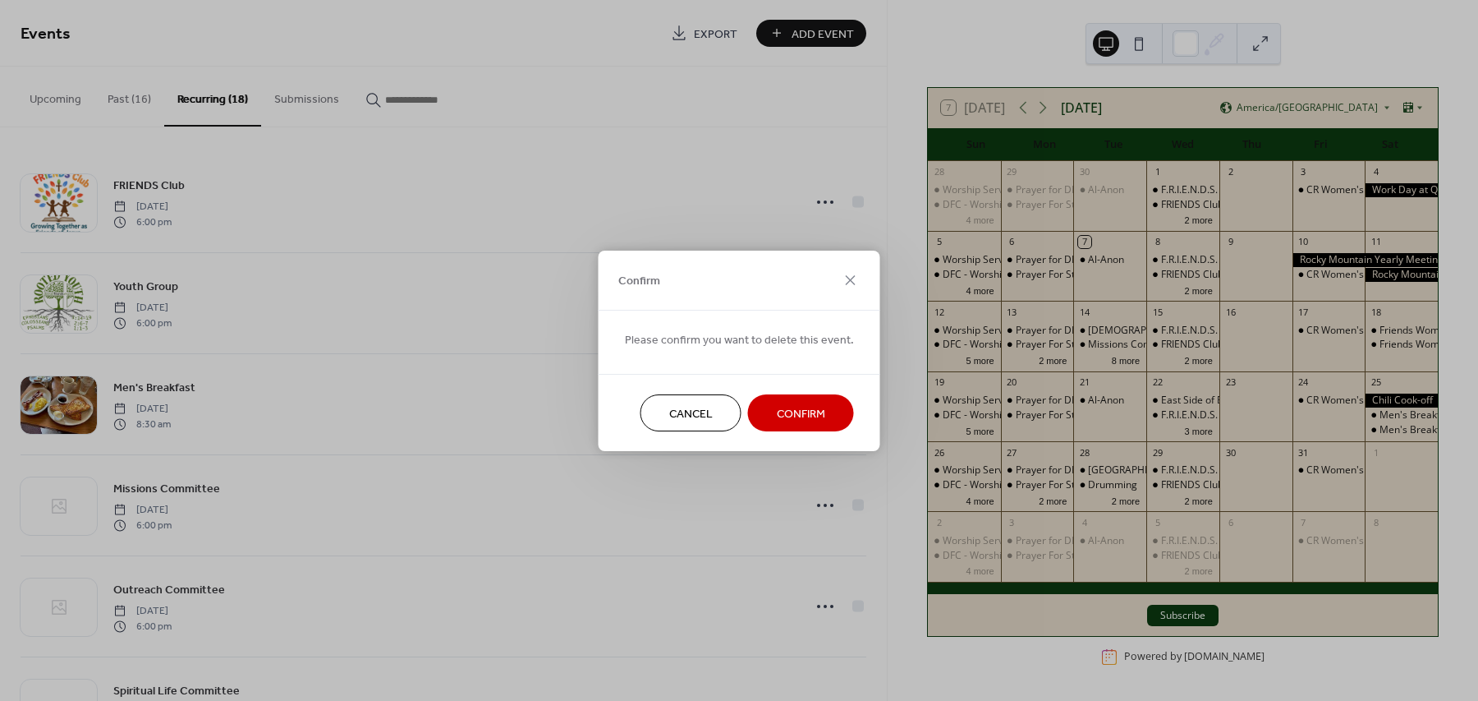
click at [802, 414] on span "Confirm" at bounding box center [801, 413] width 48 height 17
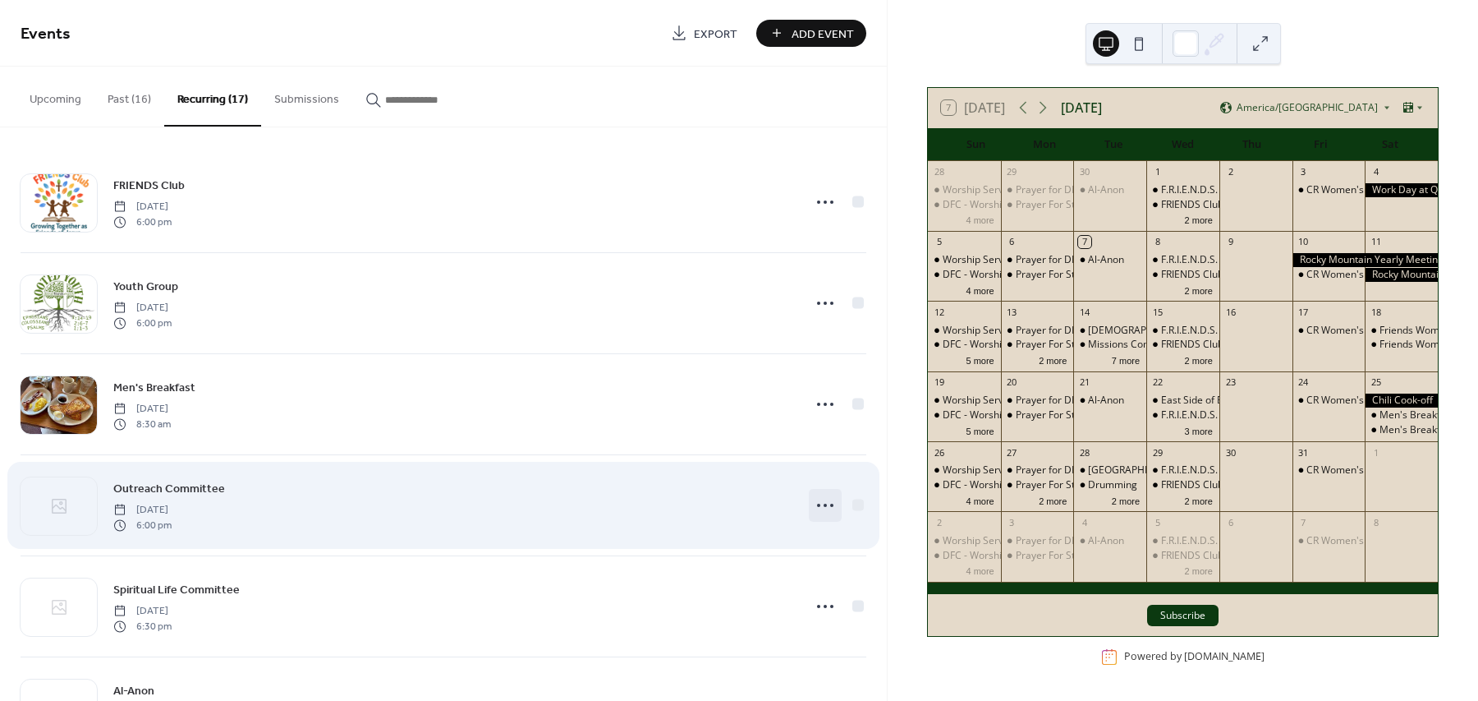
click at [817, 503] on icon at bounding box center [825, 505] width 26 height 26
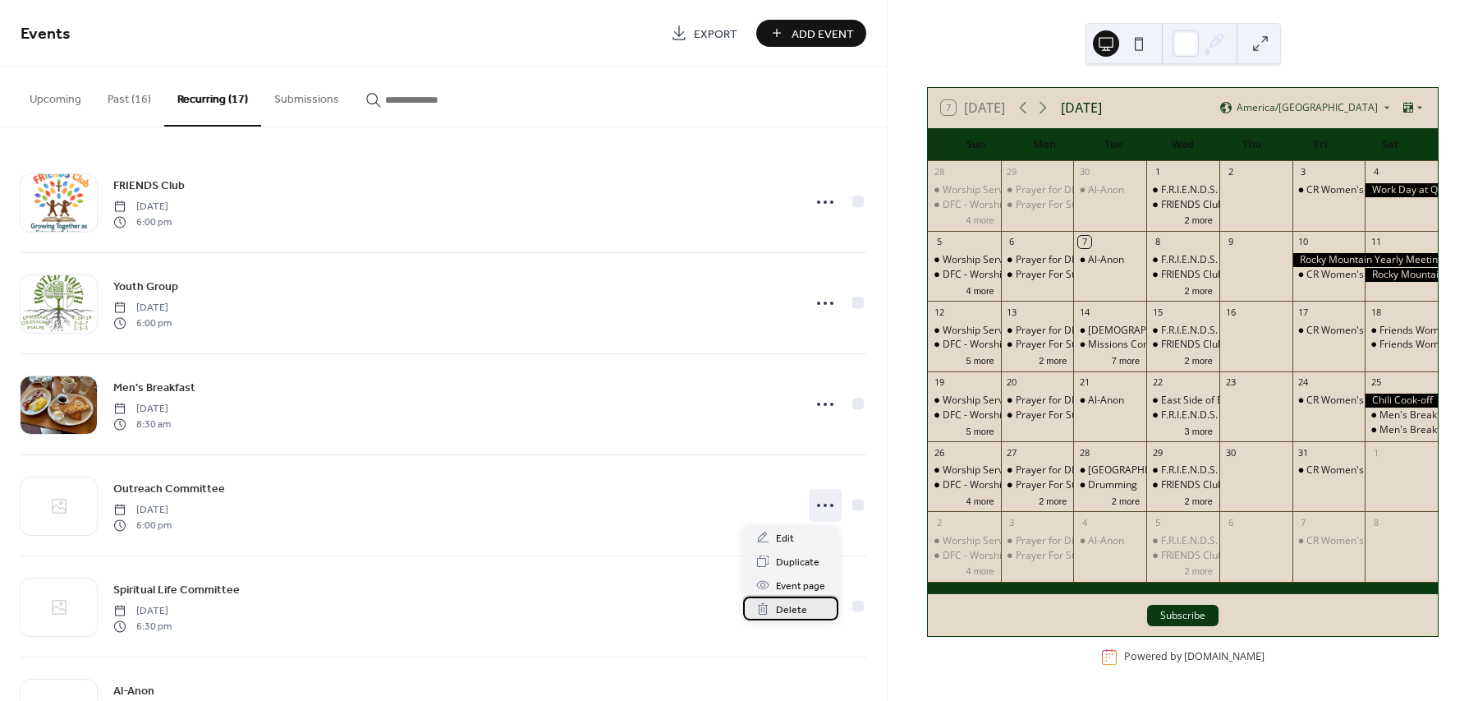
click at [788, 605] on span "Delete" at bounding box center [791, 609] width 31 height 17
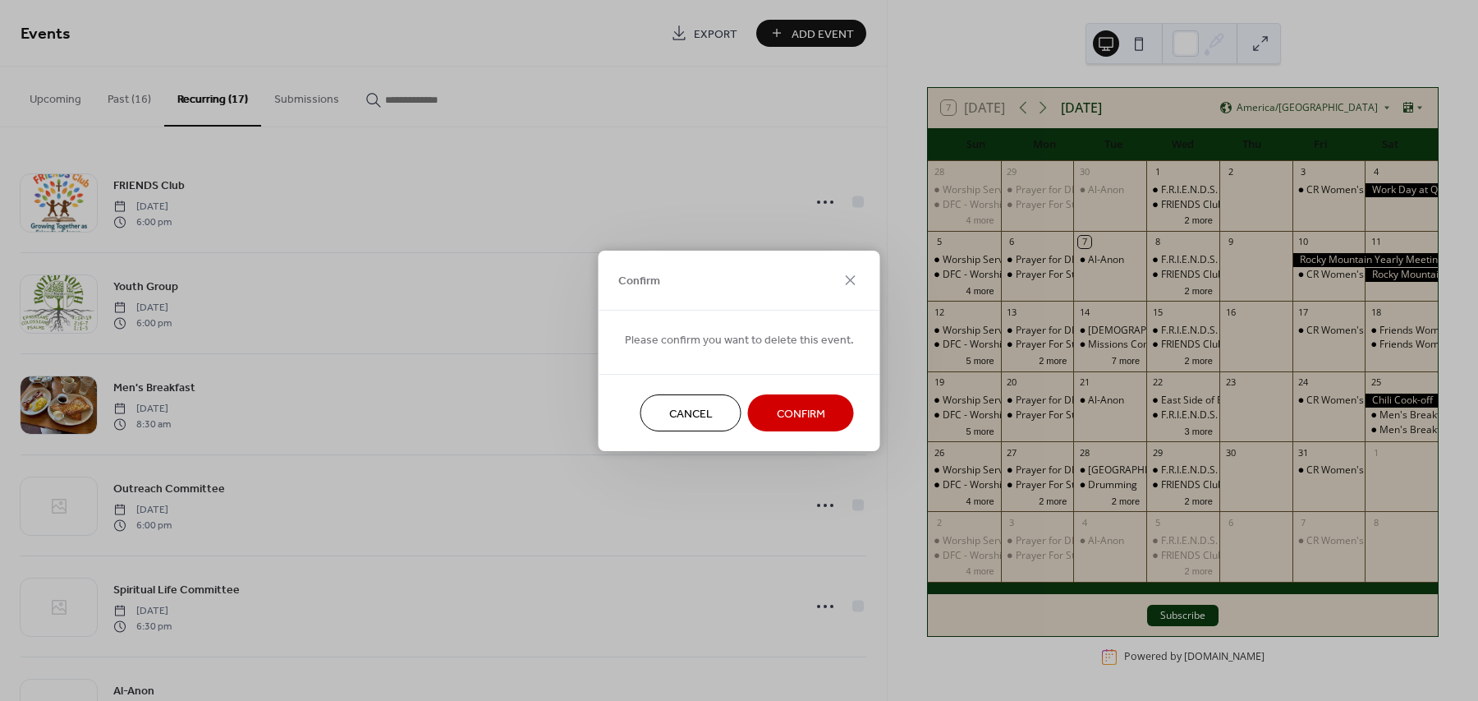
click at [805, 400] on button "Confirm" at bounding box center [801, 412] width 106 height 37
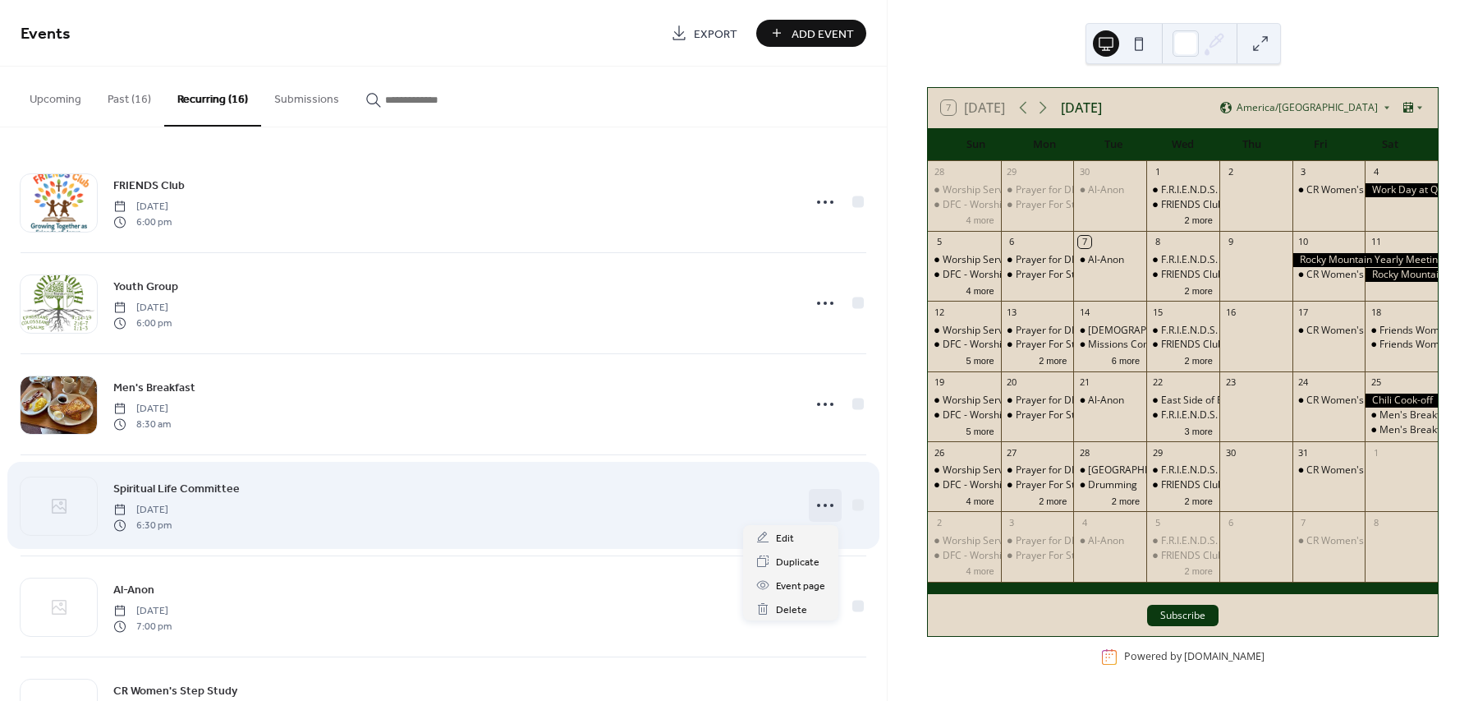
click at [830, 503] on icon at bounding box center [825, 505] width 26 height 26
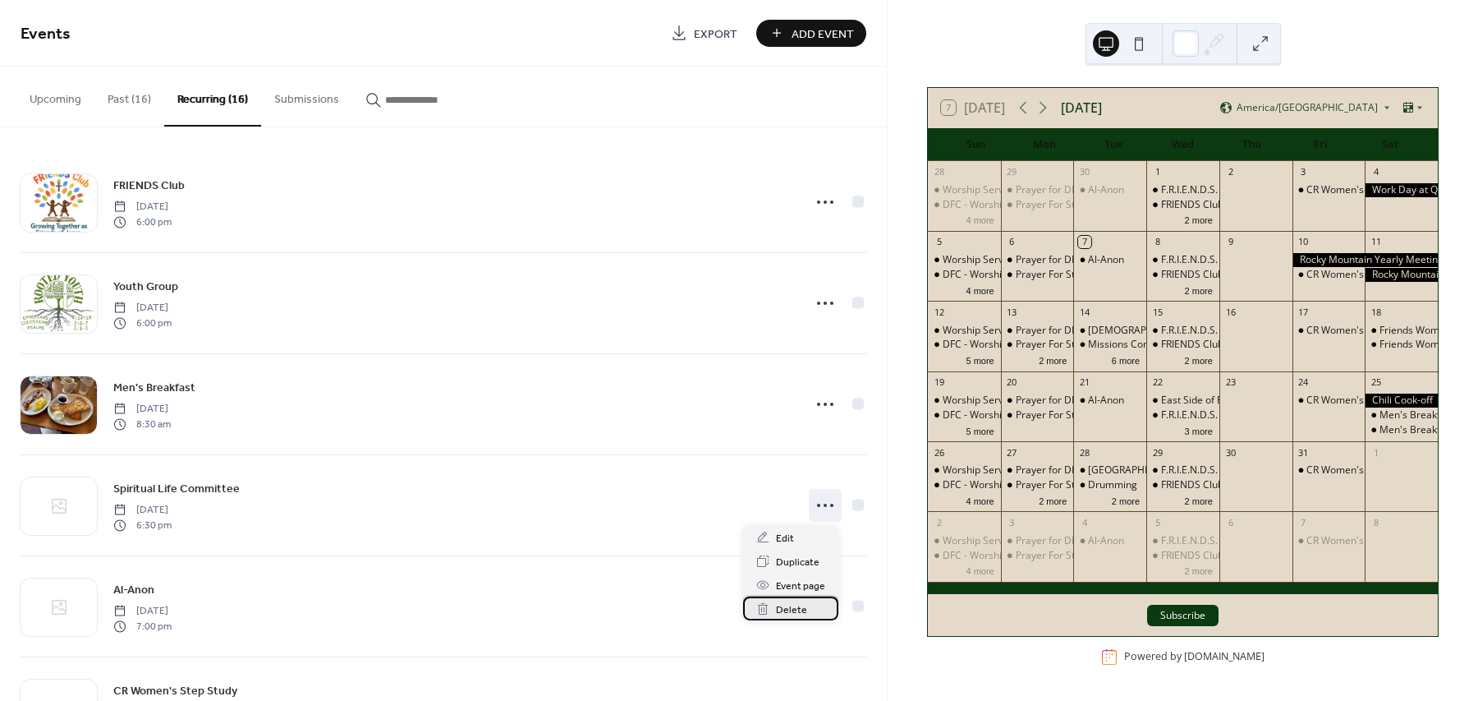
click at [788, 607] on span "Delete" at bounding box center [791, 609] width 31 height 17
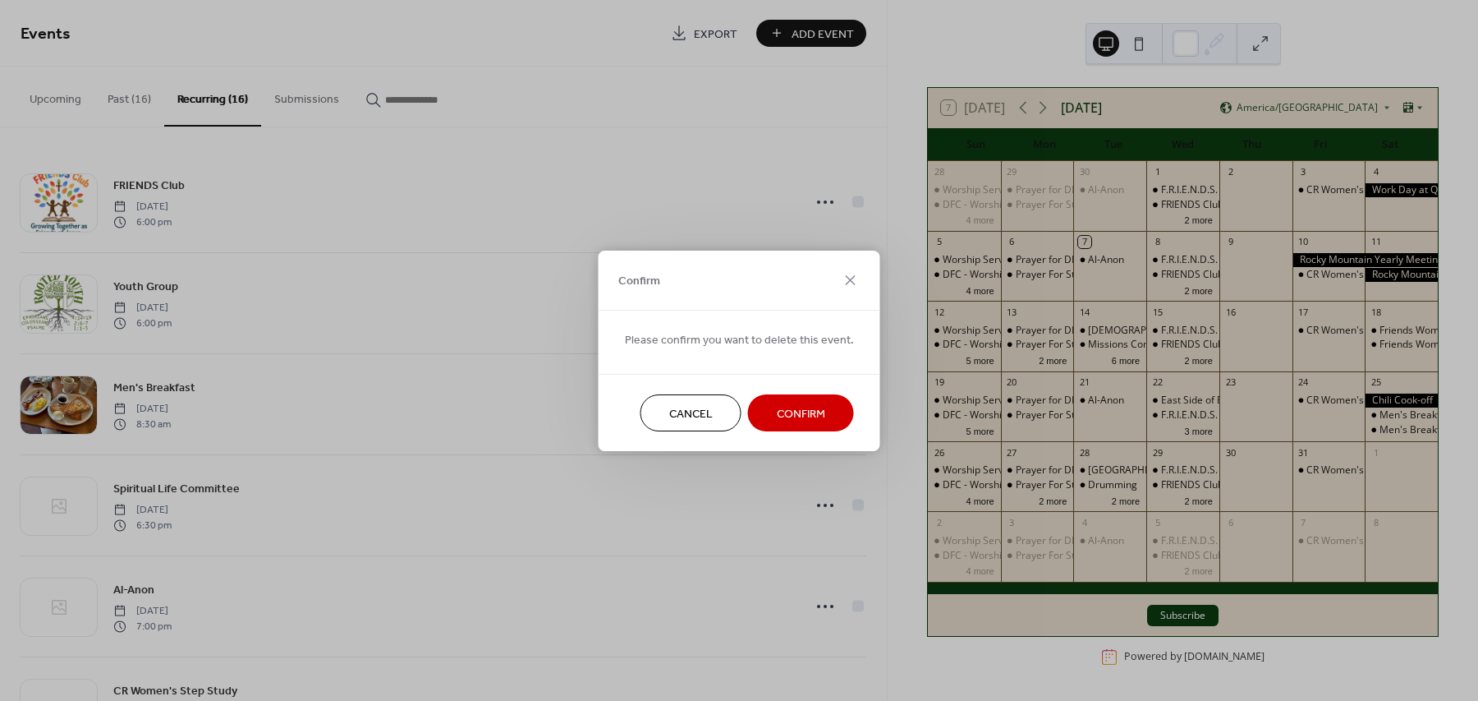
click at [815, 421] on span "Confirm" at bounding box center [801, 413] width 48 height 17
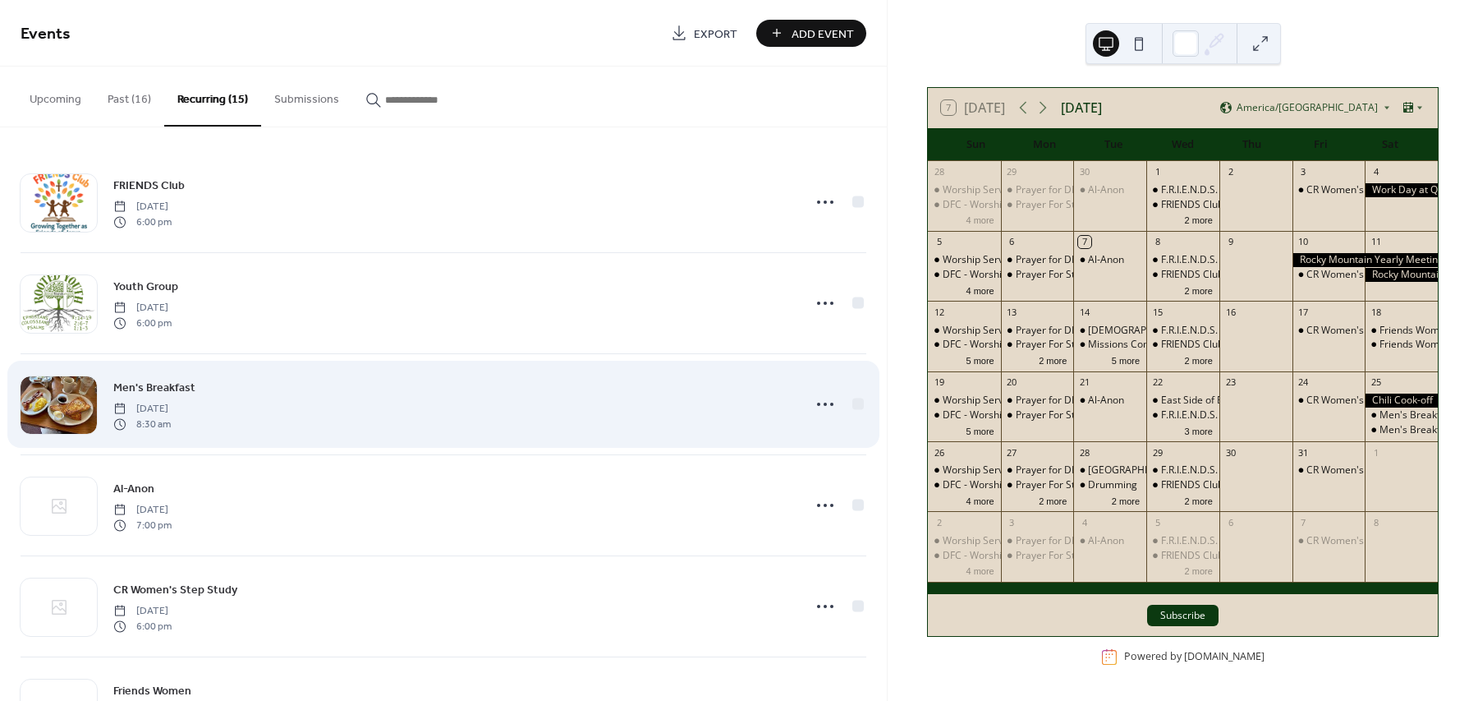
scroll to position [103, 0]
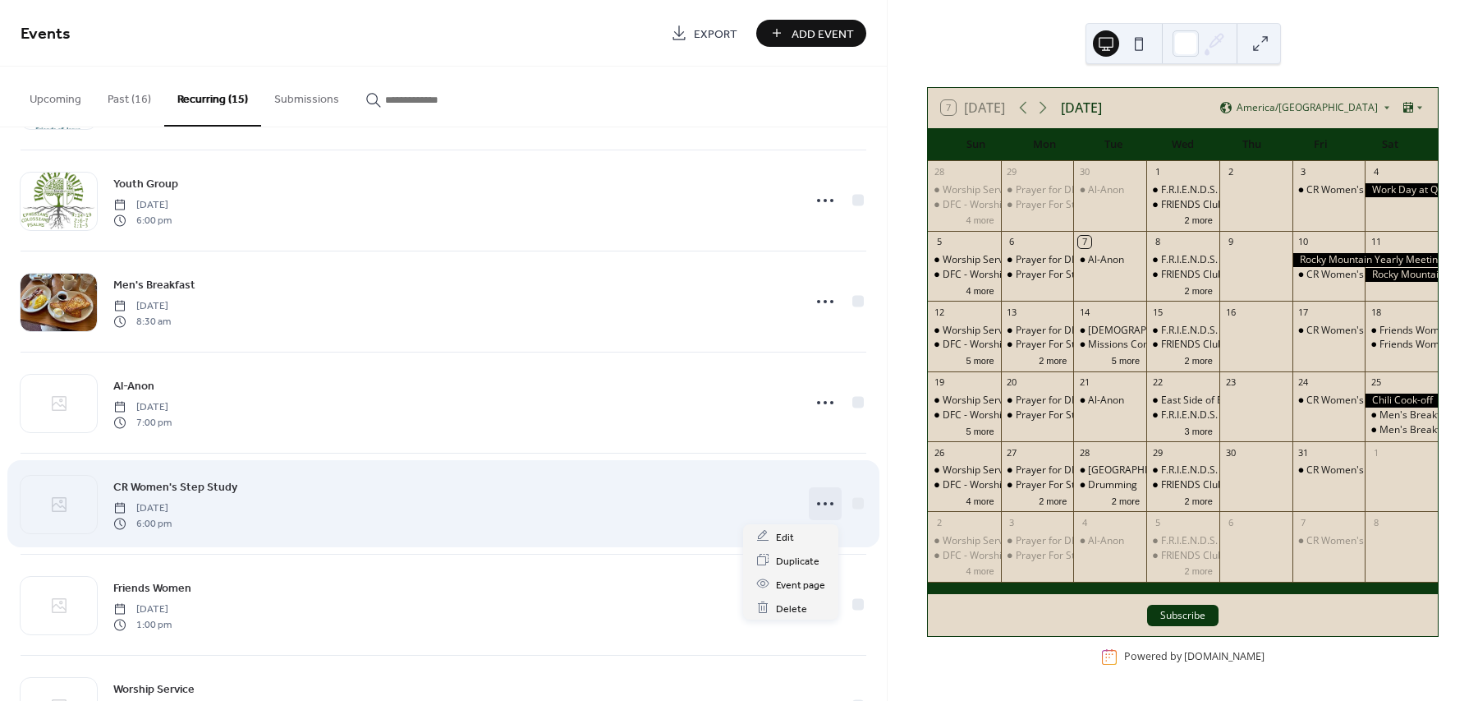
click at [824, 511] on icon at bounding box center [825, 503] width 26 height 26
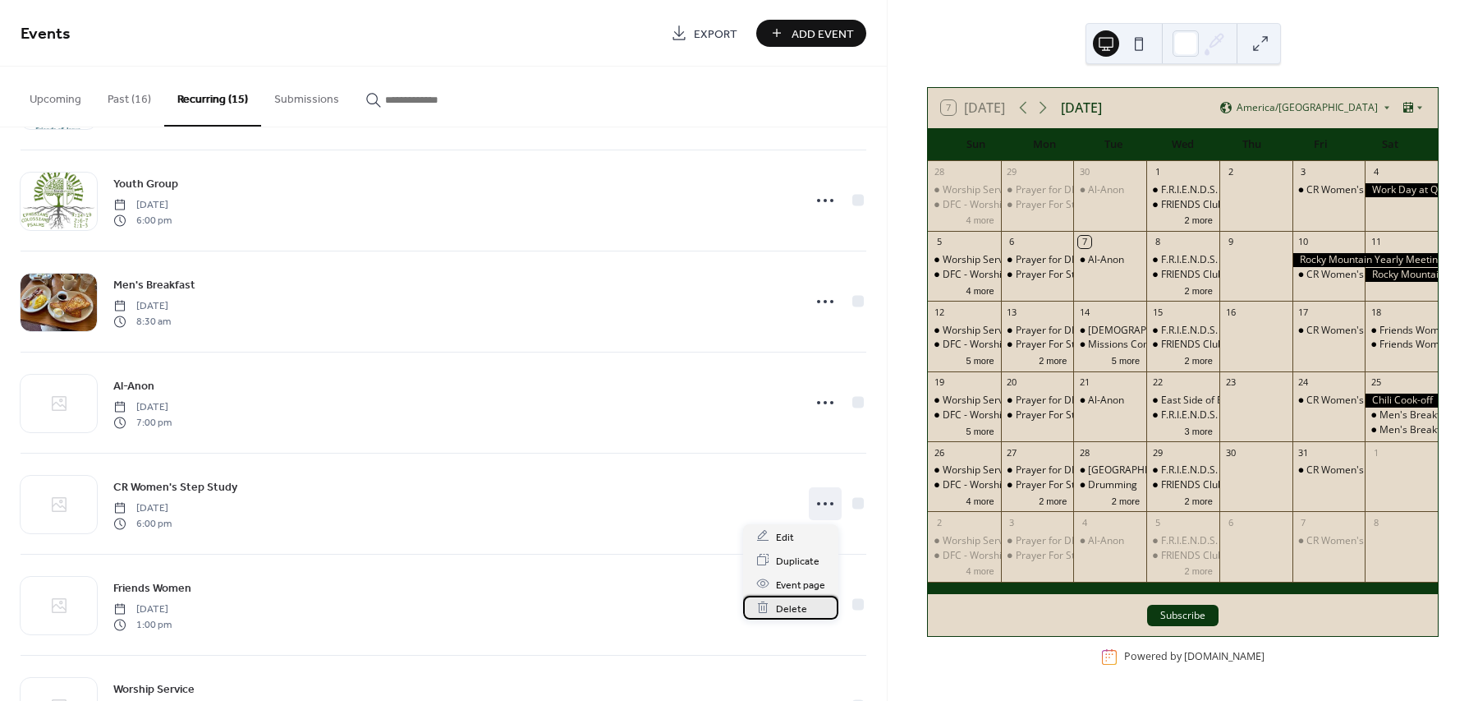
click at [811, 608] on div "Delete" at bounding box center [790, 607] width 95 height 24
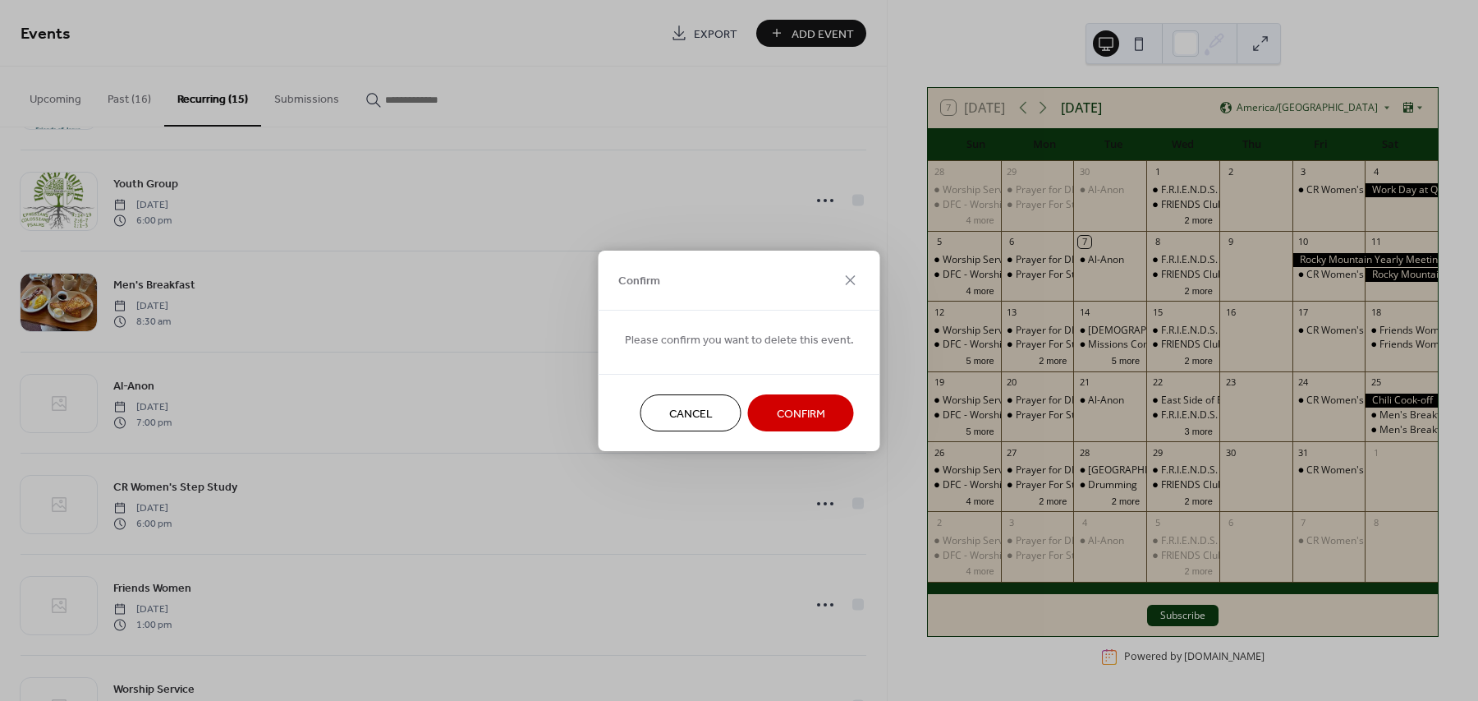
click at [805, 418] on span "Confirm" at bounding box center [801, 413] width 48 height 17
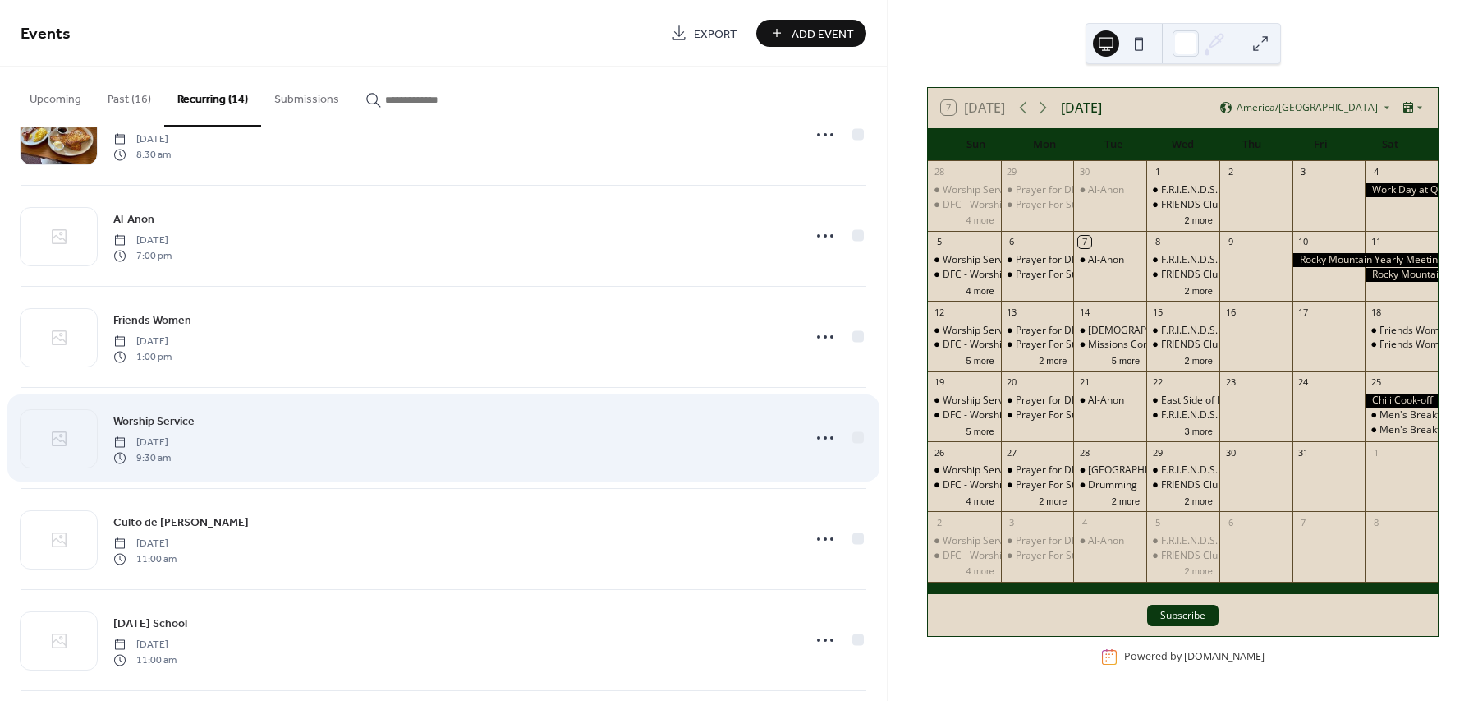
scroll to position [308, 0]
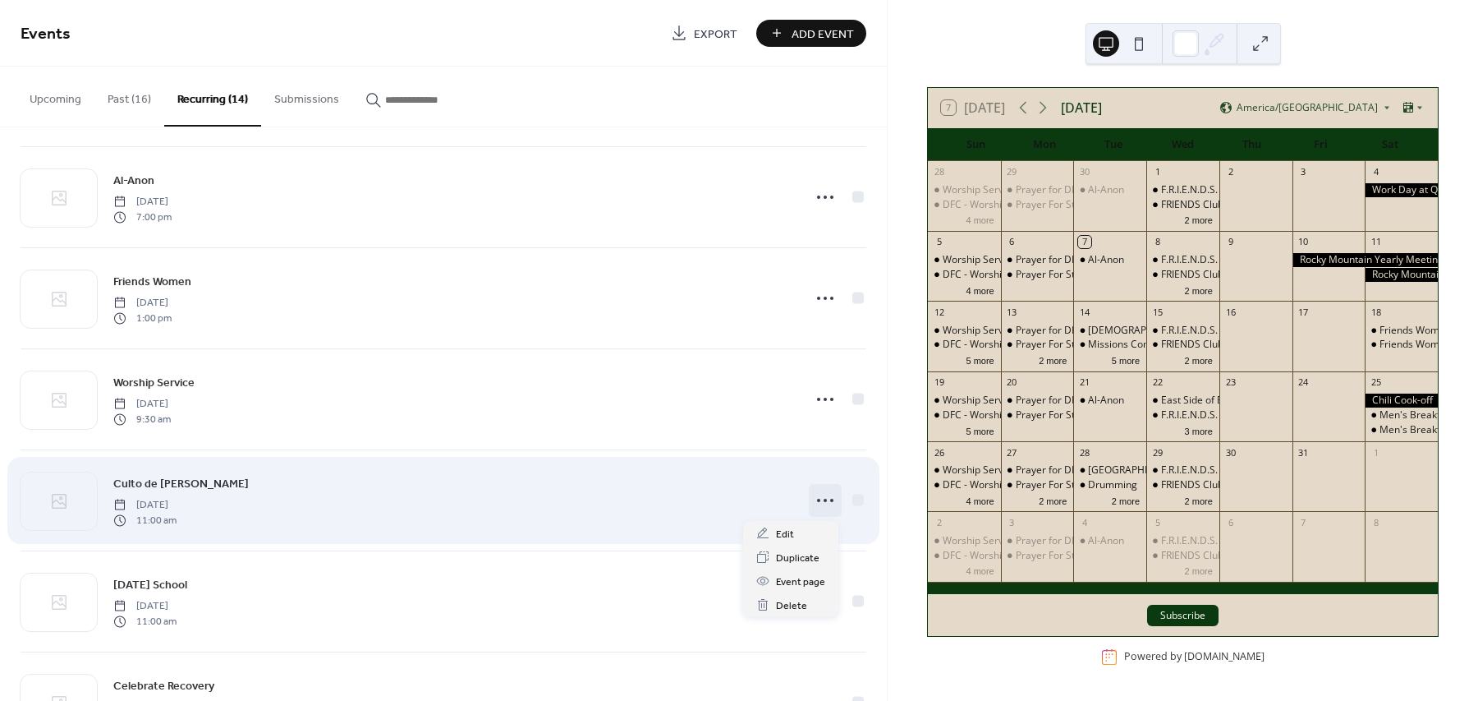
click at [825, 494] on icon at bounding box center [825, 500] width 26 height 26
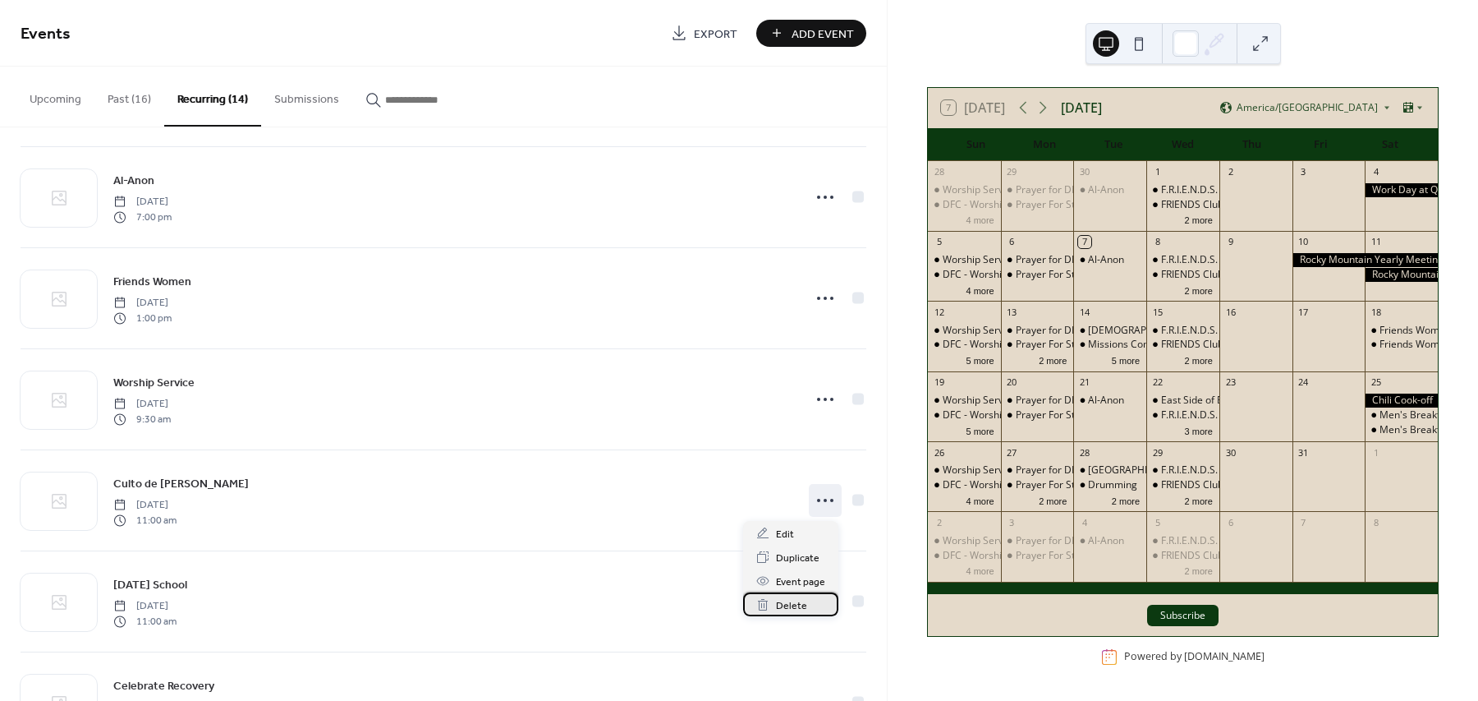
click at [799, 609] on span "Delete" at bounding box center [791, 605] width 31 height 17
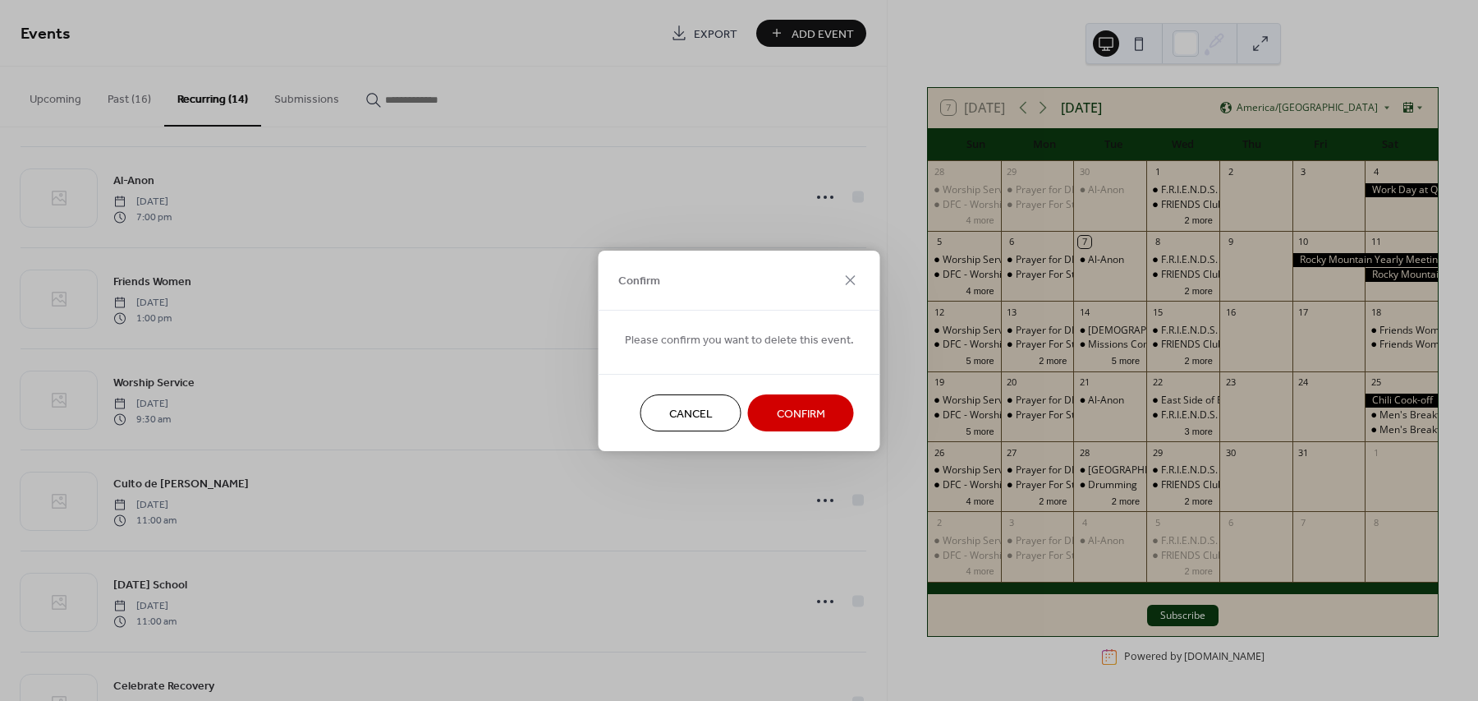
click at [810, 396] on button "Confirm" at bounding box center [801, 412] width 106 height 37
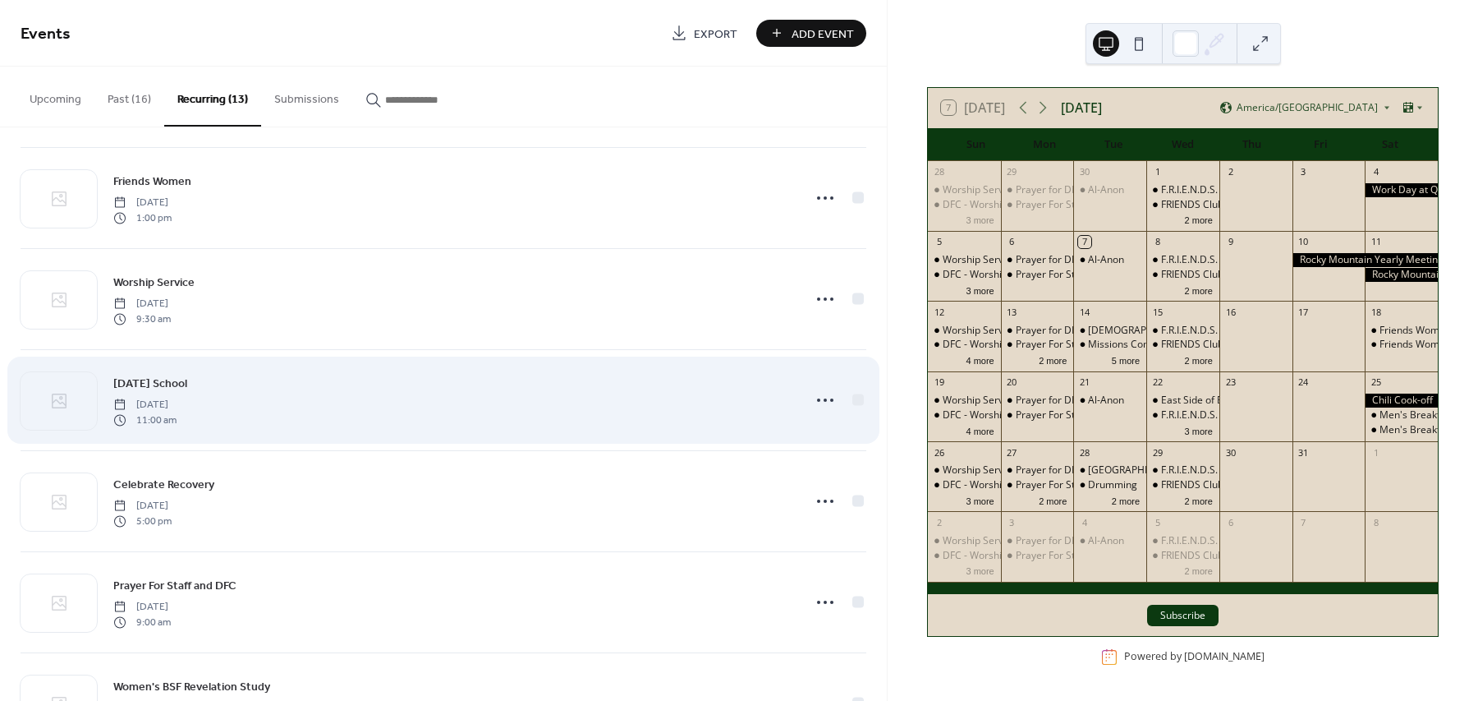
scroll to position [411, 0]
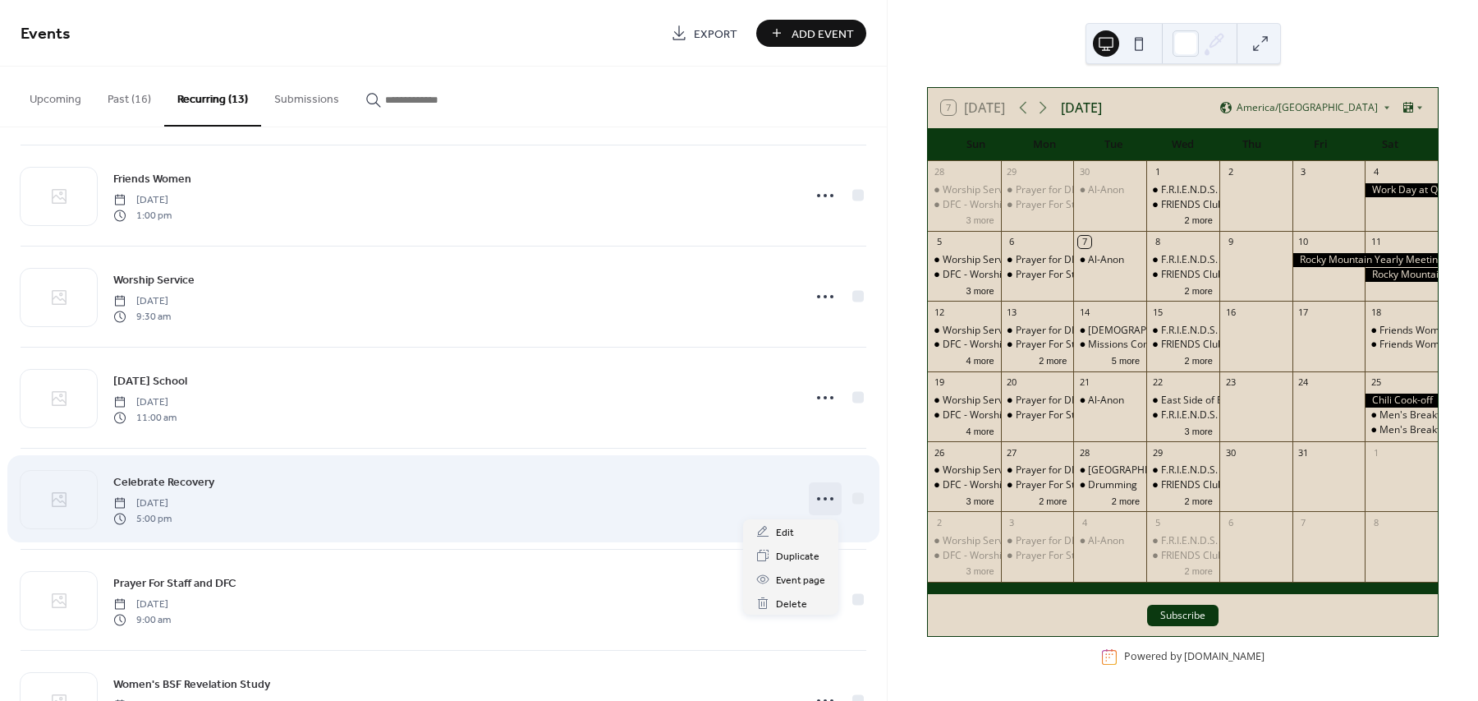
click at [830, 507] on icon at bounding box center [825, 498] width 26 height 26
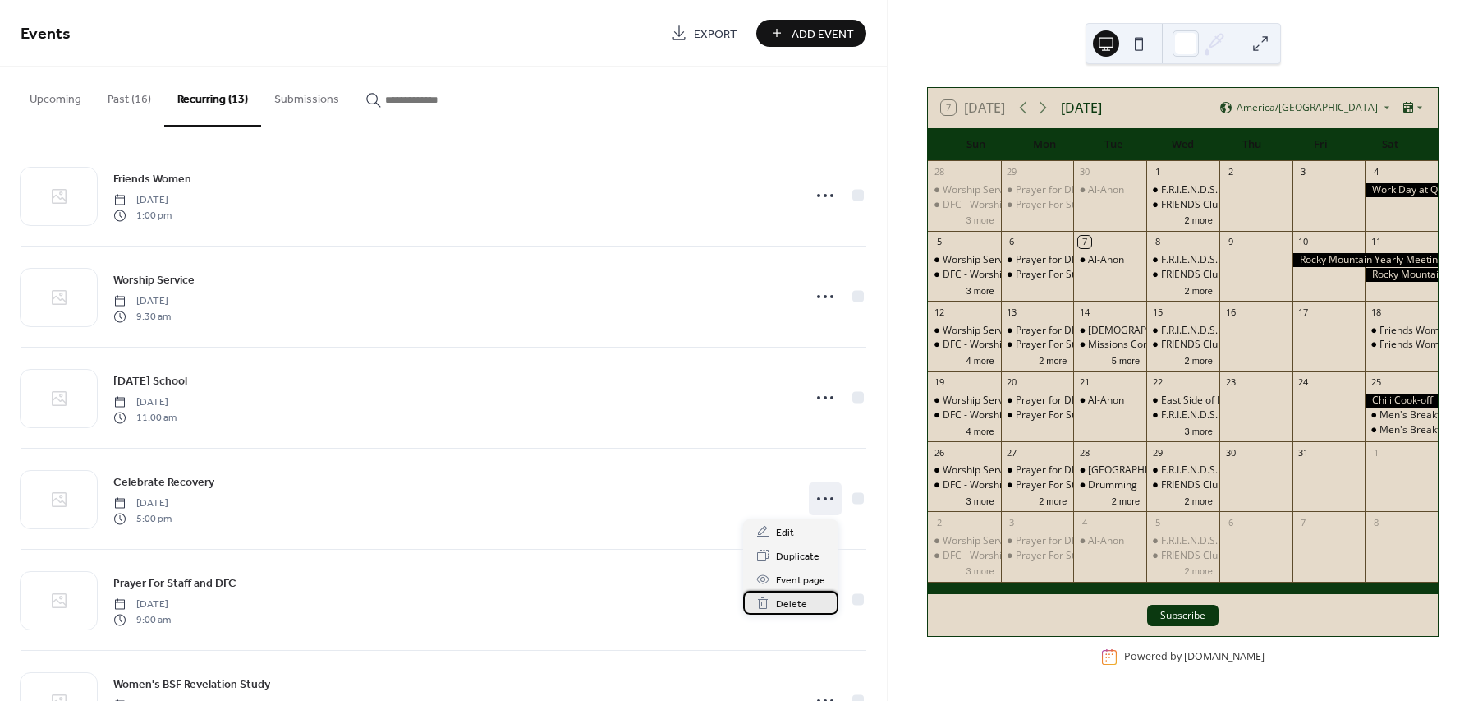
click at [802, 594] on div "Delete" at bounding box center [790, 603] width 95 height 24
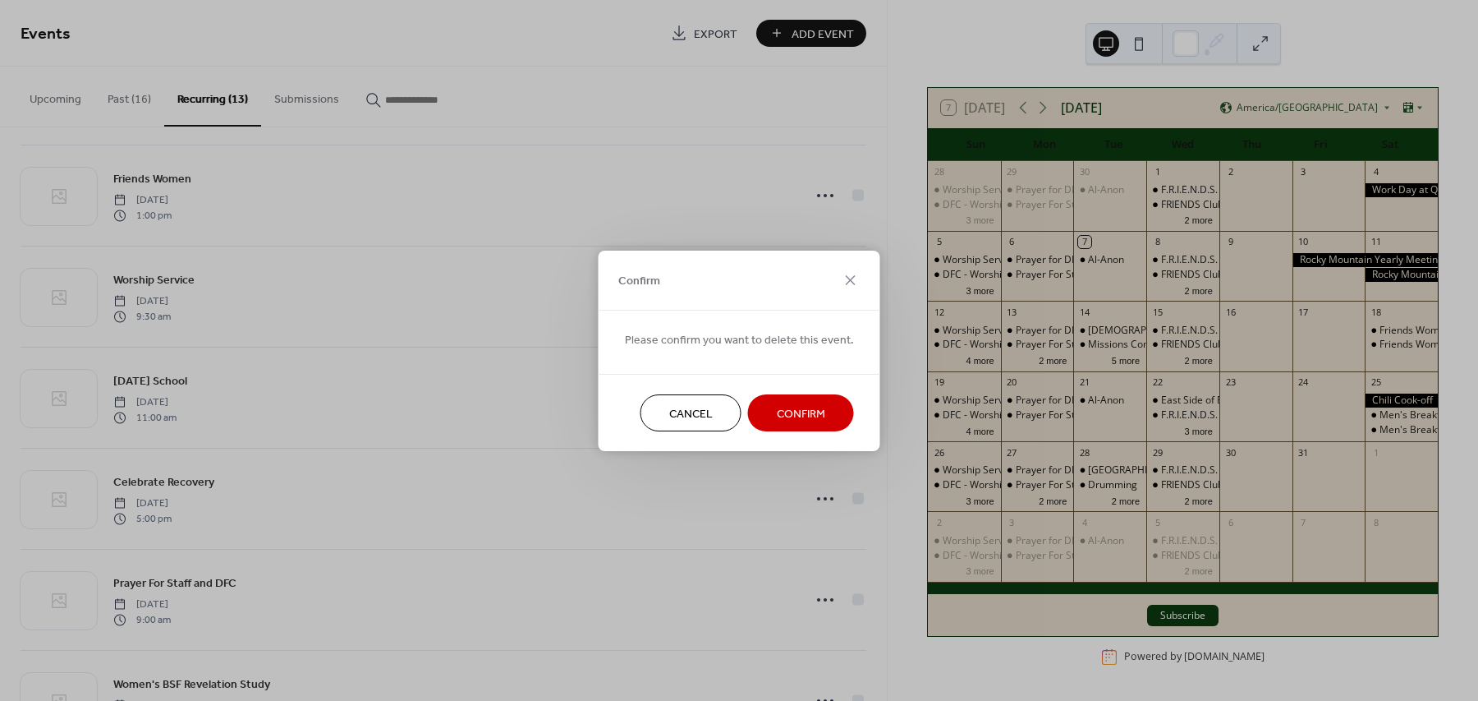
click at [799, 421] on span "Confirm" at bounding box center [801, 413] width 48 height 17
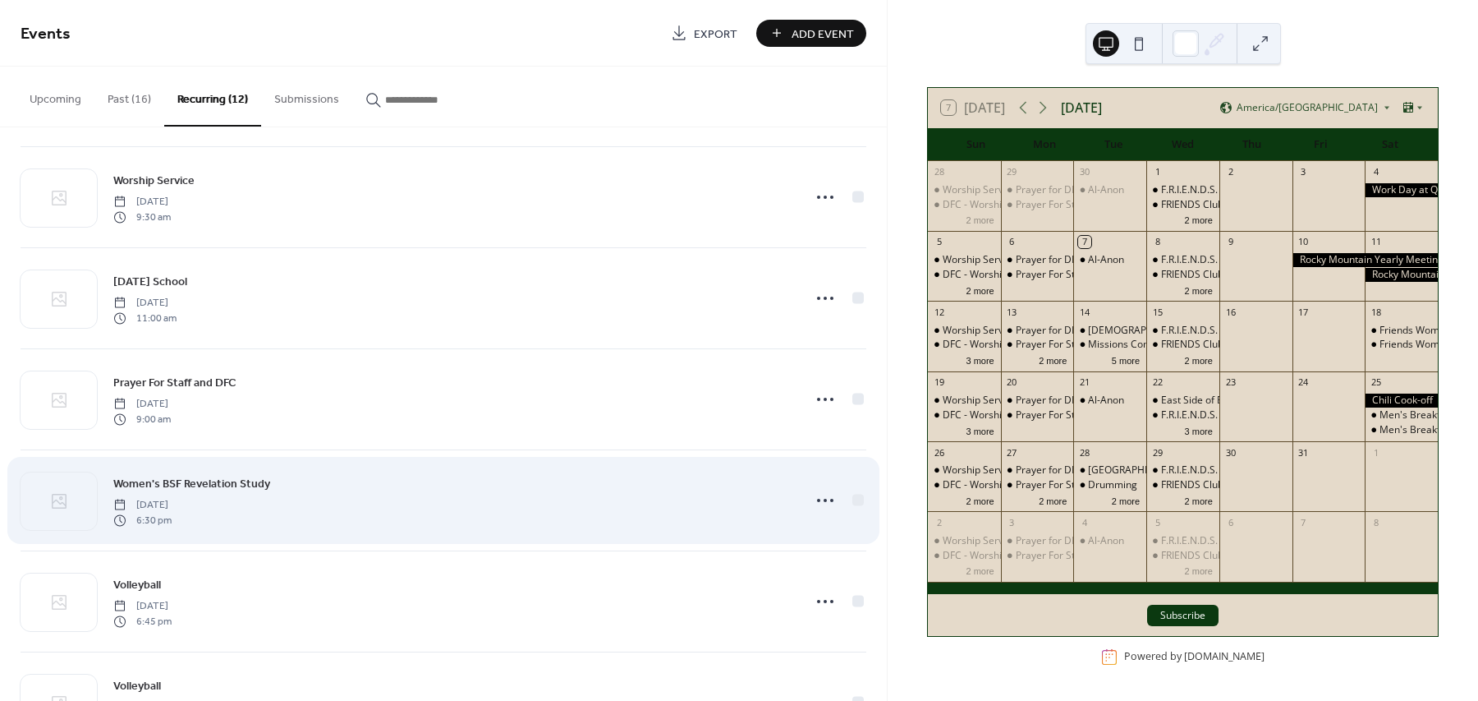
scroll to position [513, 0]
click at [828, 503] on icon at bounding box center [825, 497] width 26 height 26
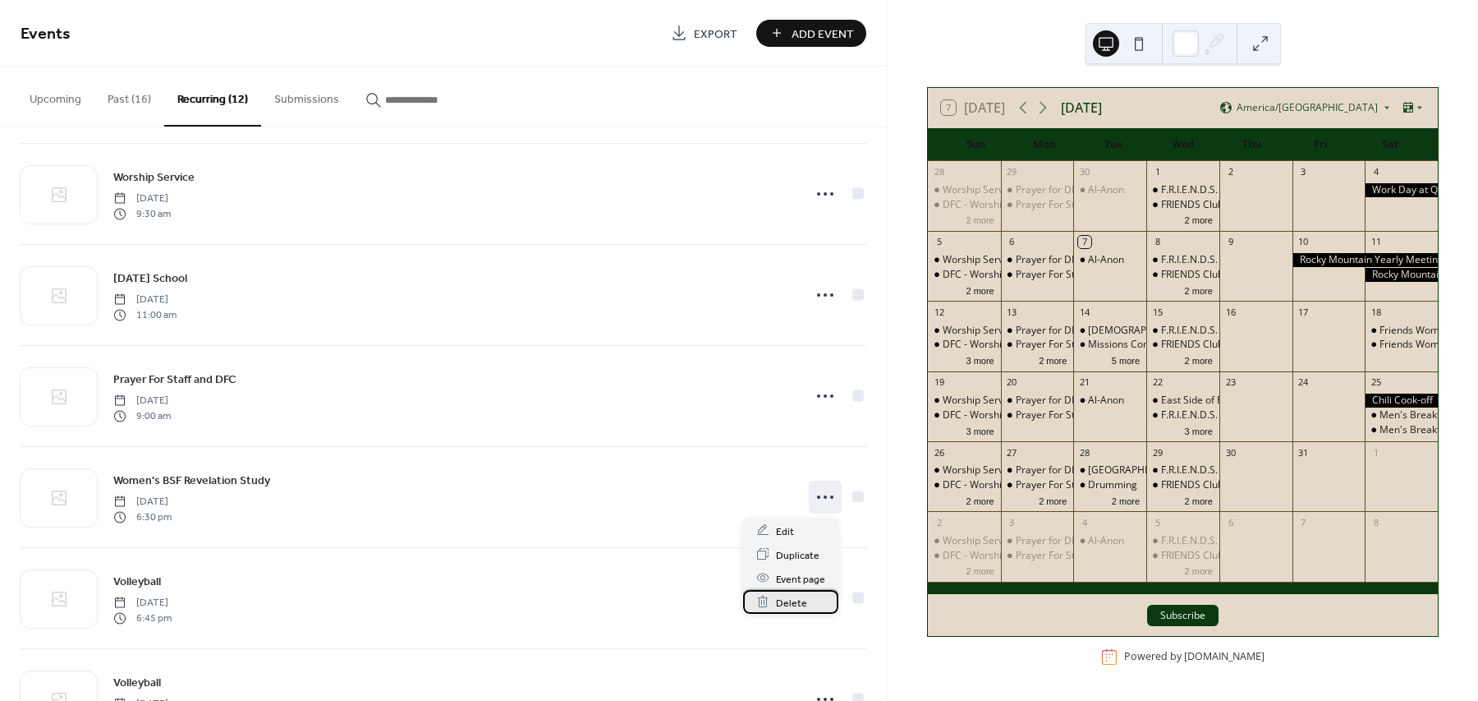
click at [794, 591] on div "Delete" at bounding box center [790, 602] width 95 height 24
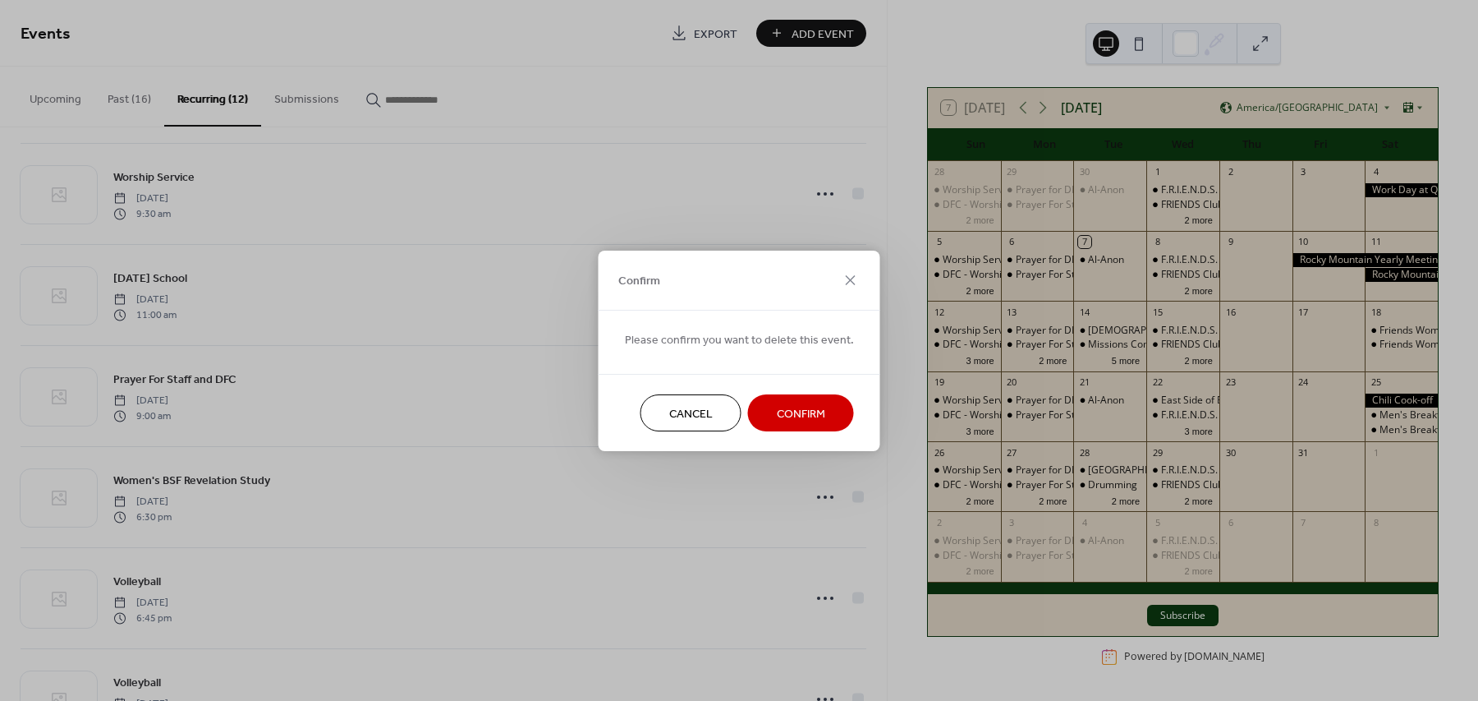
click at [777, 412] on span "Confirm" at bounding box center [801, 413] width 48 height 17
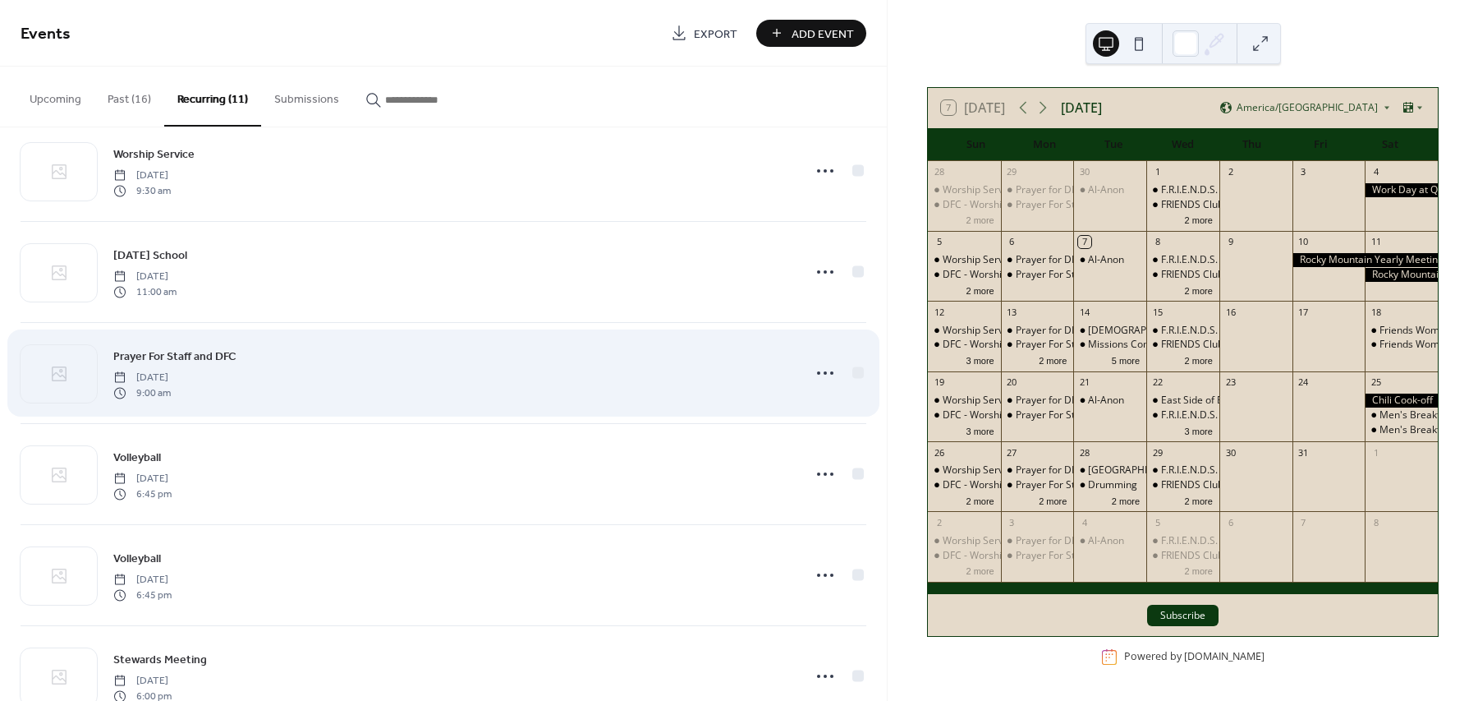
scroll to position [587, 0]
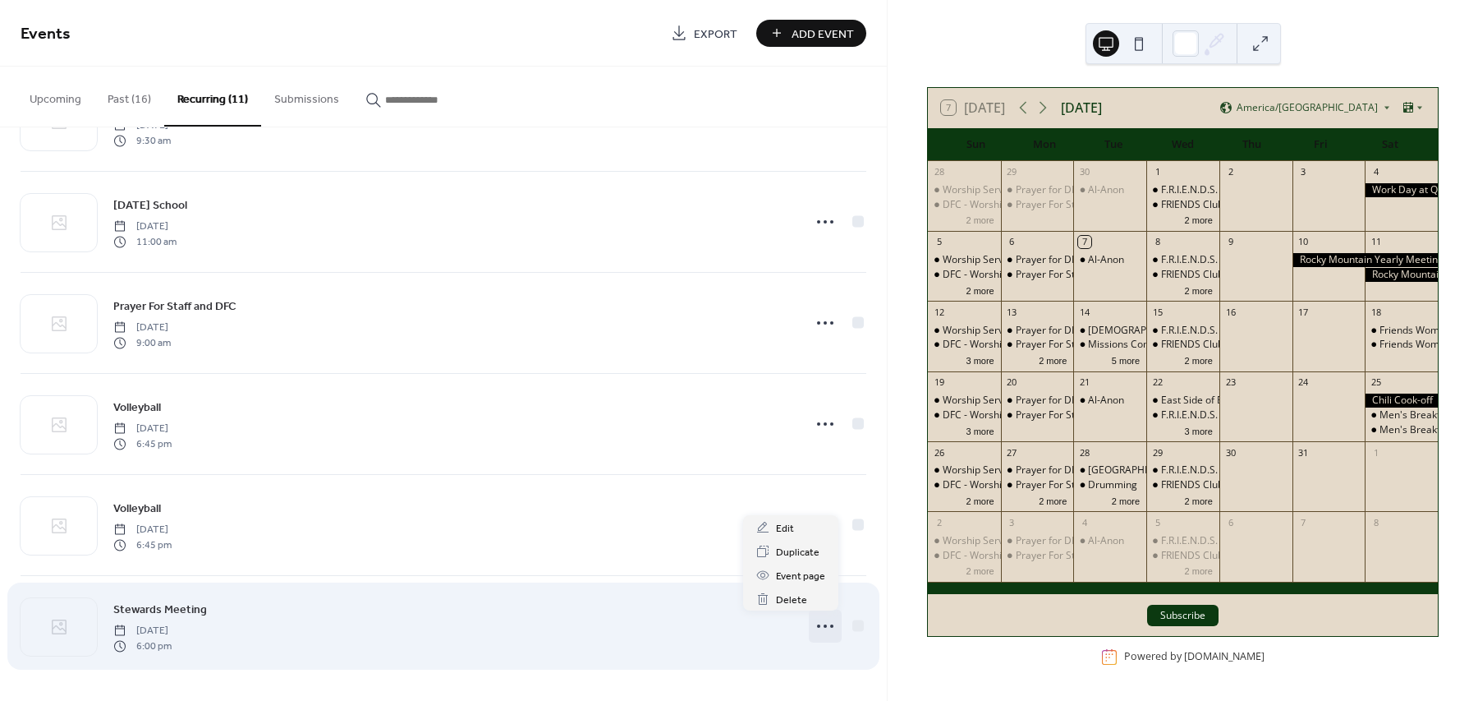
click at [817, 632] on icon at bounding box center [825, 626] width 26 height 26
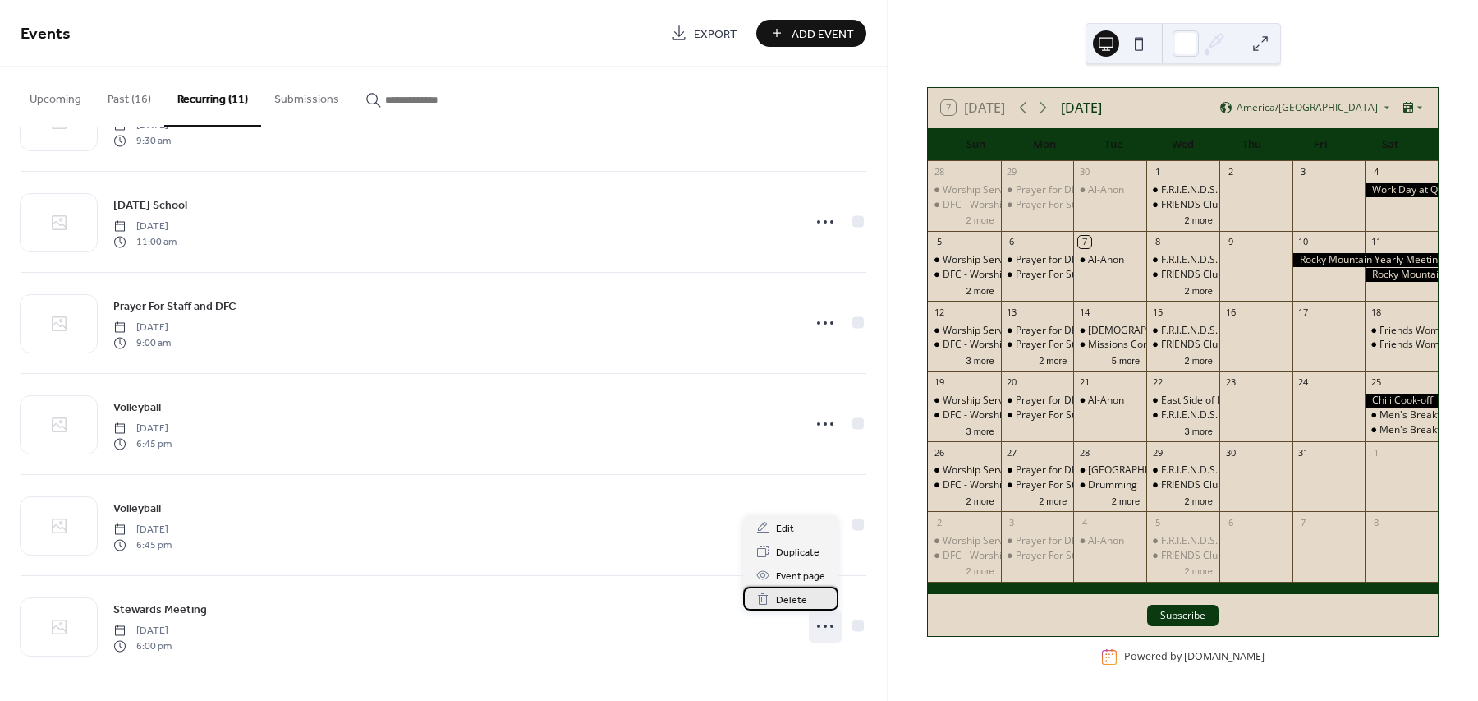
click at [787, 593] on span "Delete" at bounding box center [791, 599] width 31 height 17
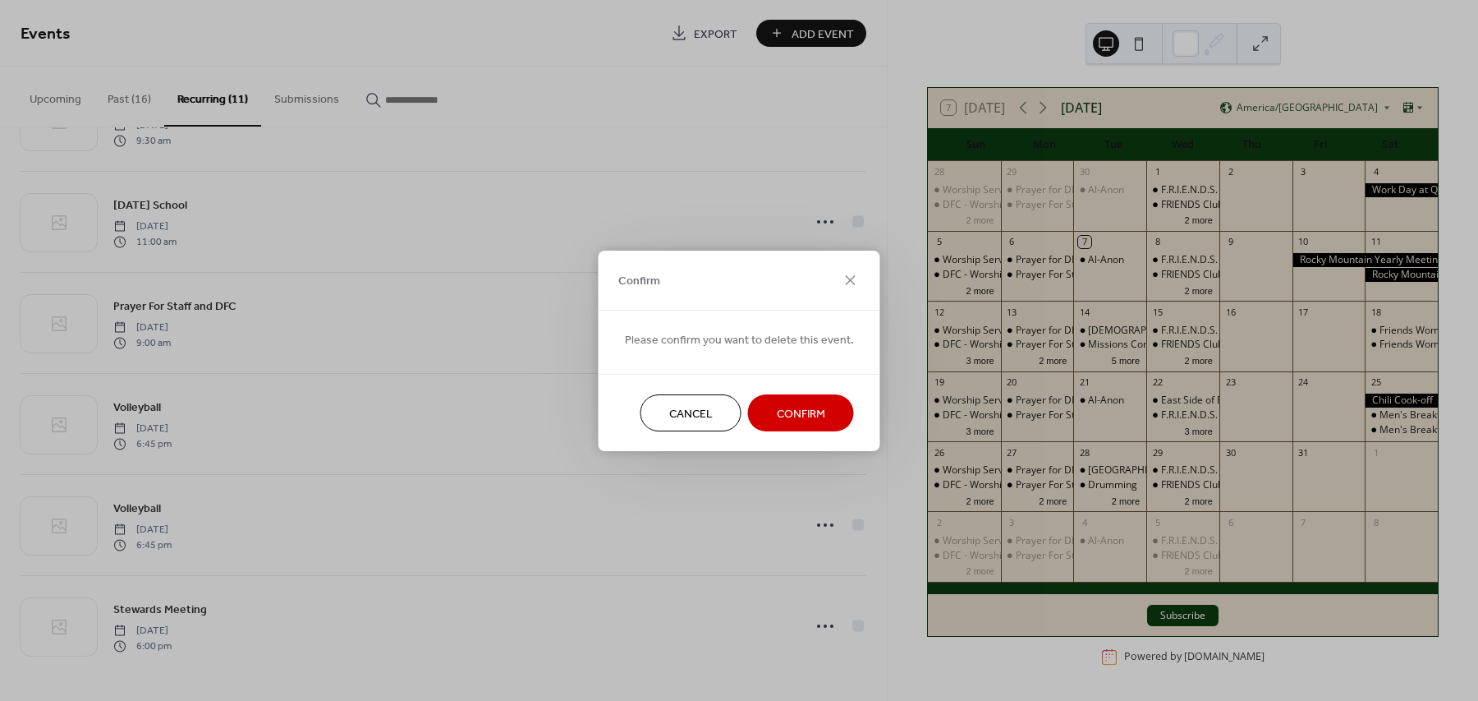
click at [798, 422] on span "Confirm" at bounding box center [801, 413] width 48 height 17
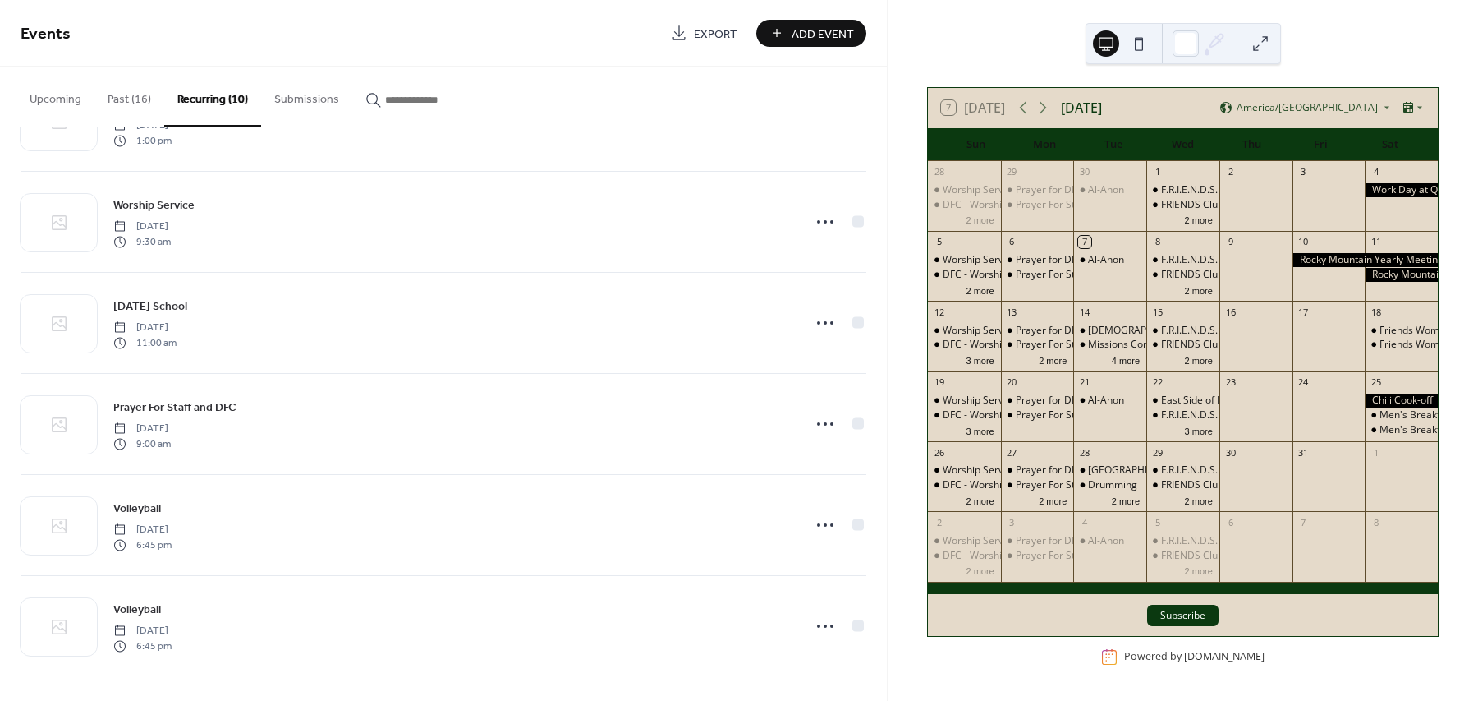
scroll to position [486, 0]
click at [63, 90] on button "Upcoming" at bounding box center [55, 96] width 78 height 58
